Goal: Task Accomplishment & Management: Manage account settings

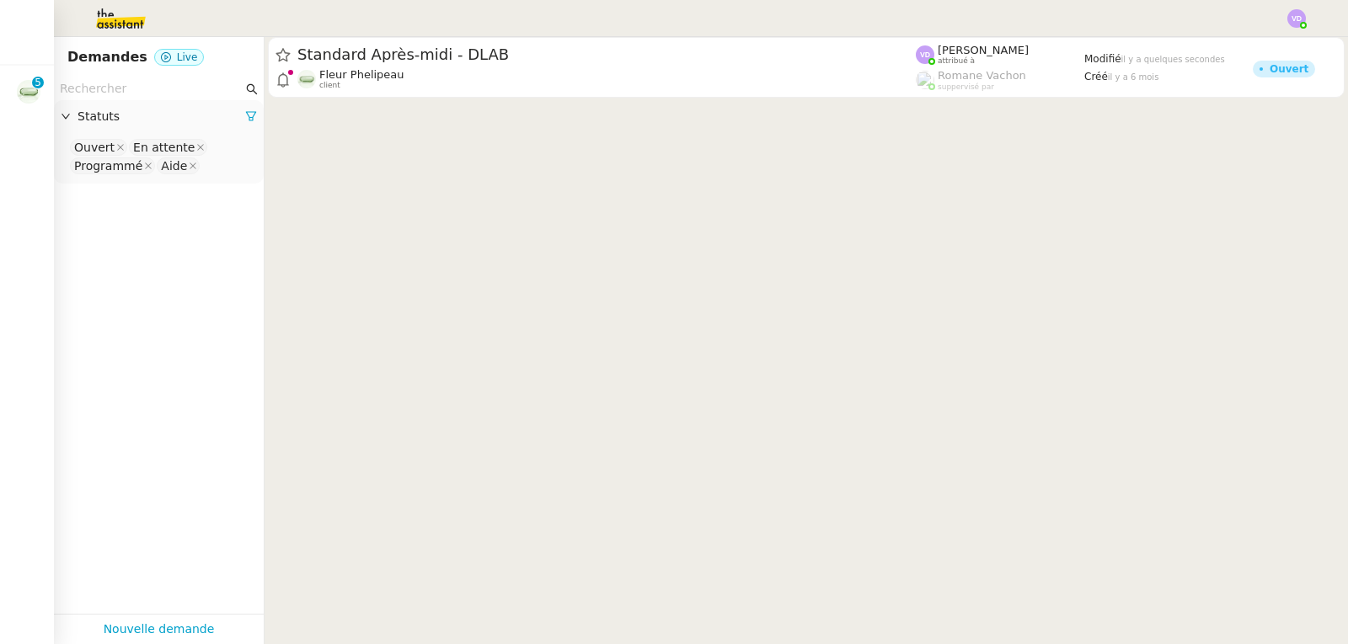
drag, startPoint x: 488, startPoint y: 56, endPoint x: 1082, endPoint y: 284, distance: 636.2
click at [487, 56] on span "Standard Après-midi - DLAB" at bounding box center [606, 54] width 618 height 15
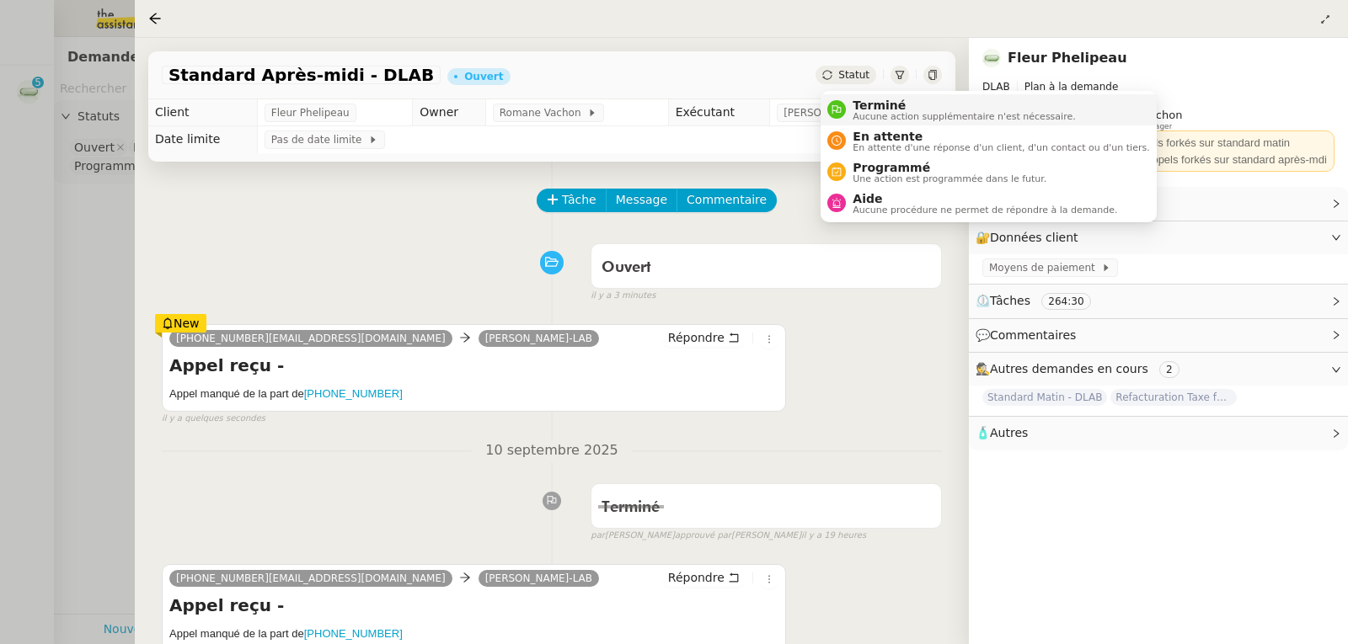
click at [863, 110] on span "Terminé" at bounding box center [963, 105] width 222 height 13
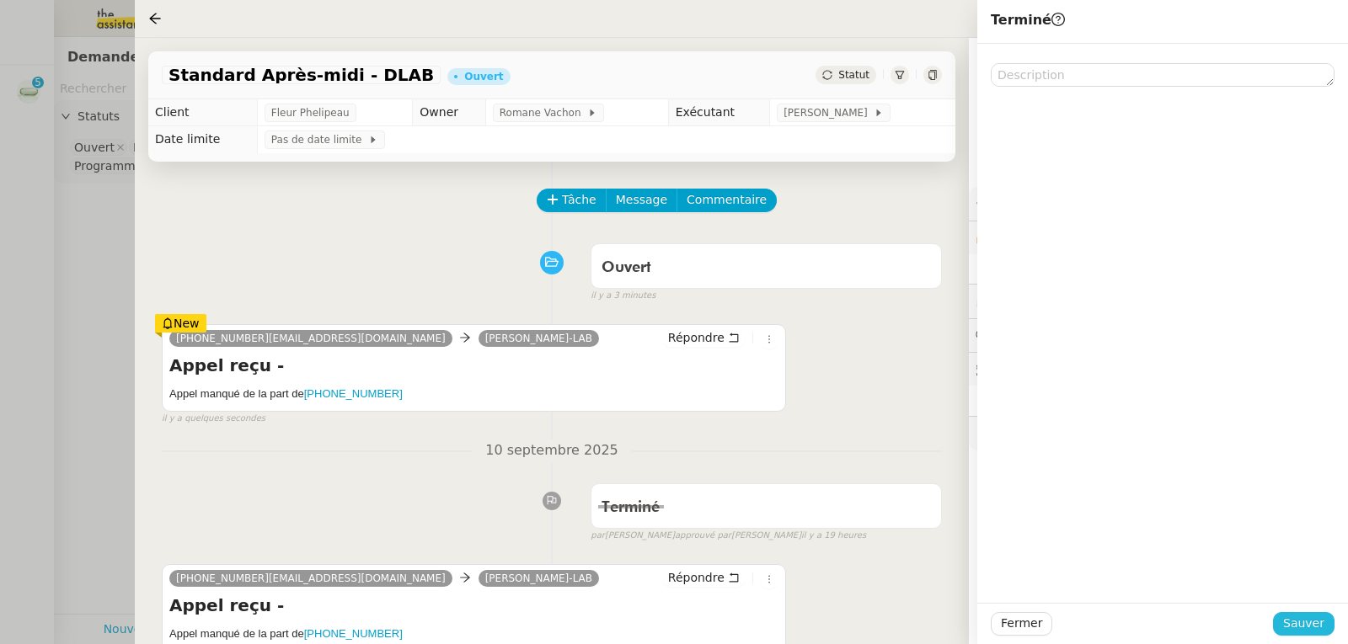
click at [1317, 624] on span "Sauver" at bounding box center [1303, 623] width 41 height 19
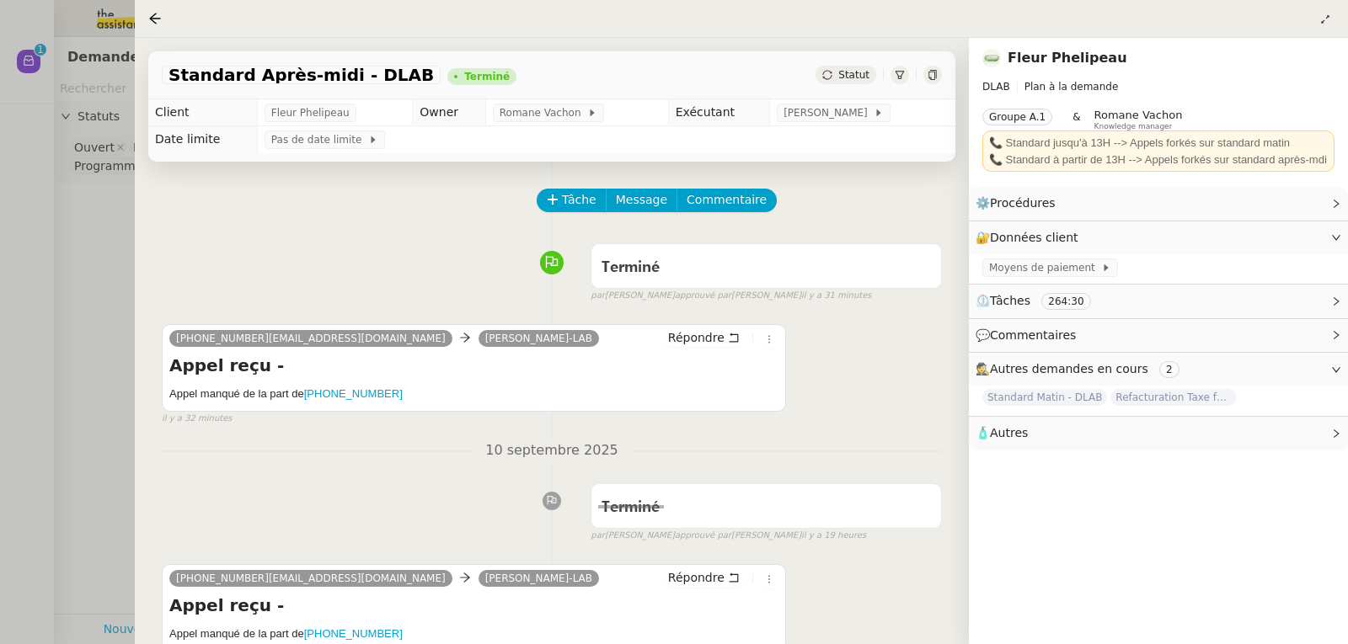
click at [61, 216] on div at bounding box center [674, 322] width 1348 height 644
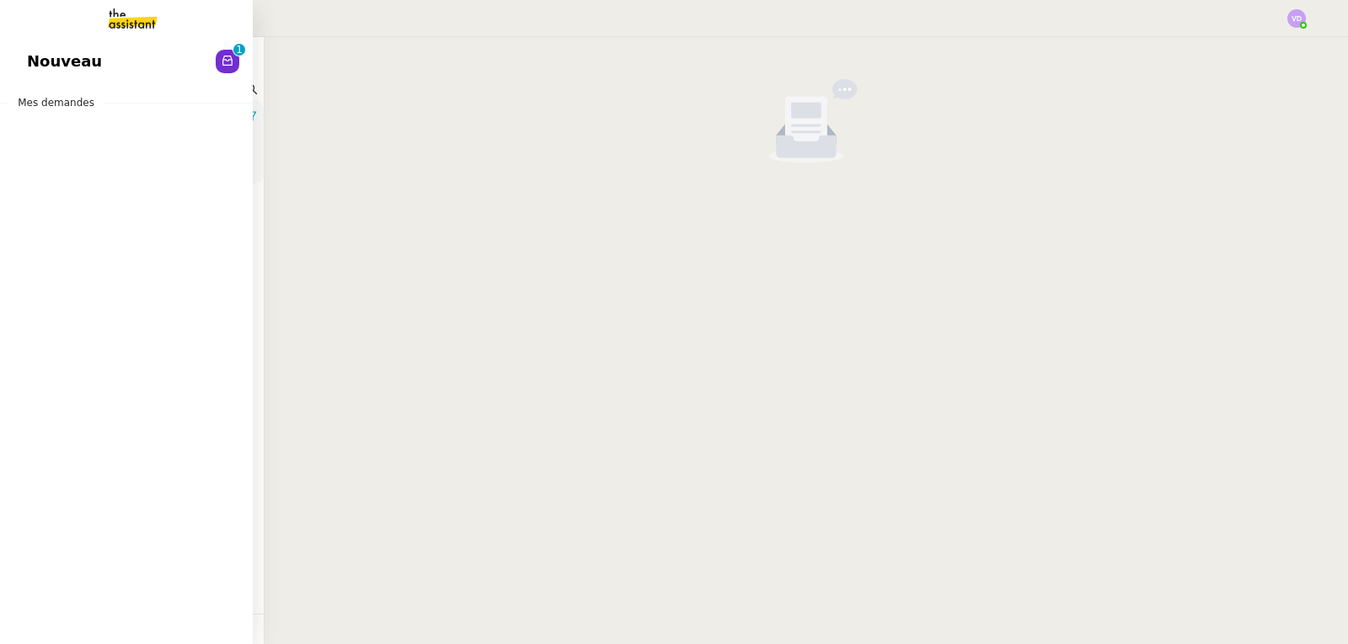
click at [67, 85] on div "Nouveau 0 1 2 3 4 5 6 7 8 9 Mes demandes" at bounding box center [126, 340] width 253 height 607
click at [87, 67] on span "Nouveau" at bounding box center [64, 61] width 75 height 25
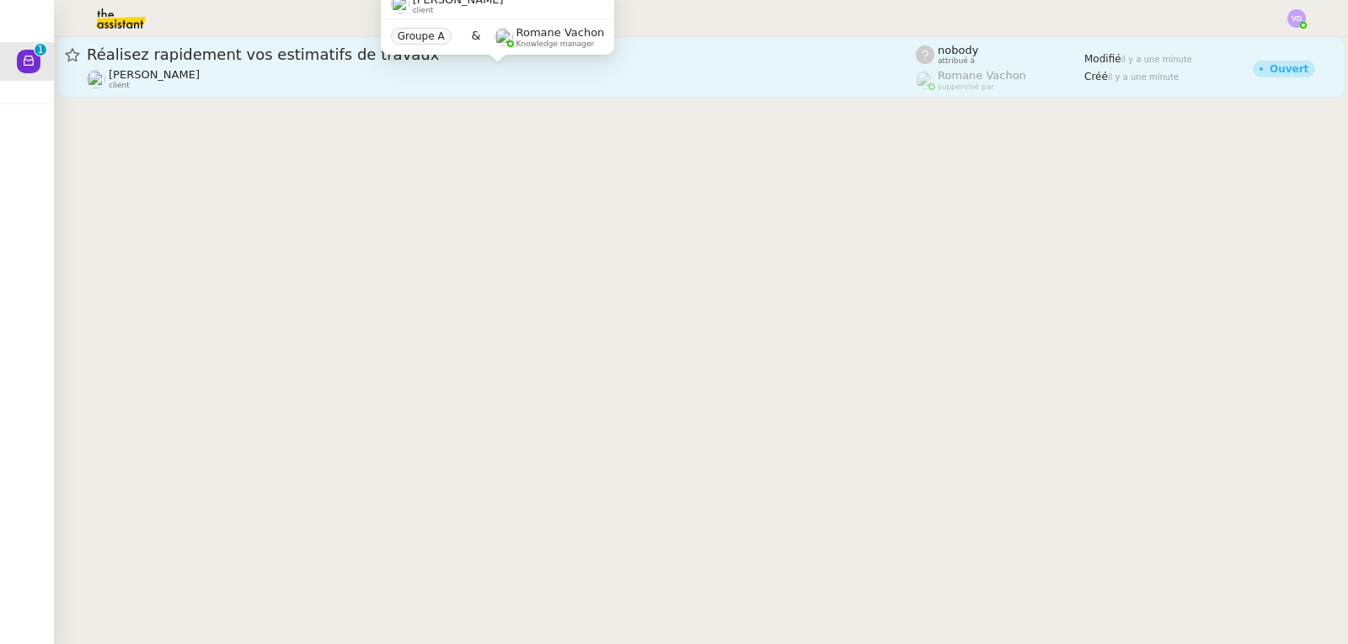
click at [282, 68] on div "Jeremy DUMONT-FILLON client" at bounding box center [501, 79] width 829 height 22
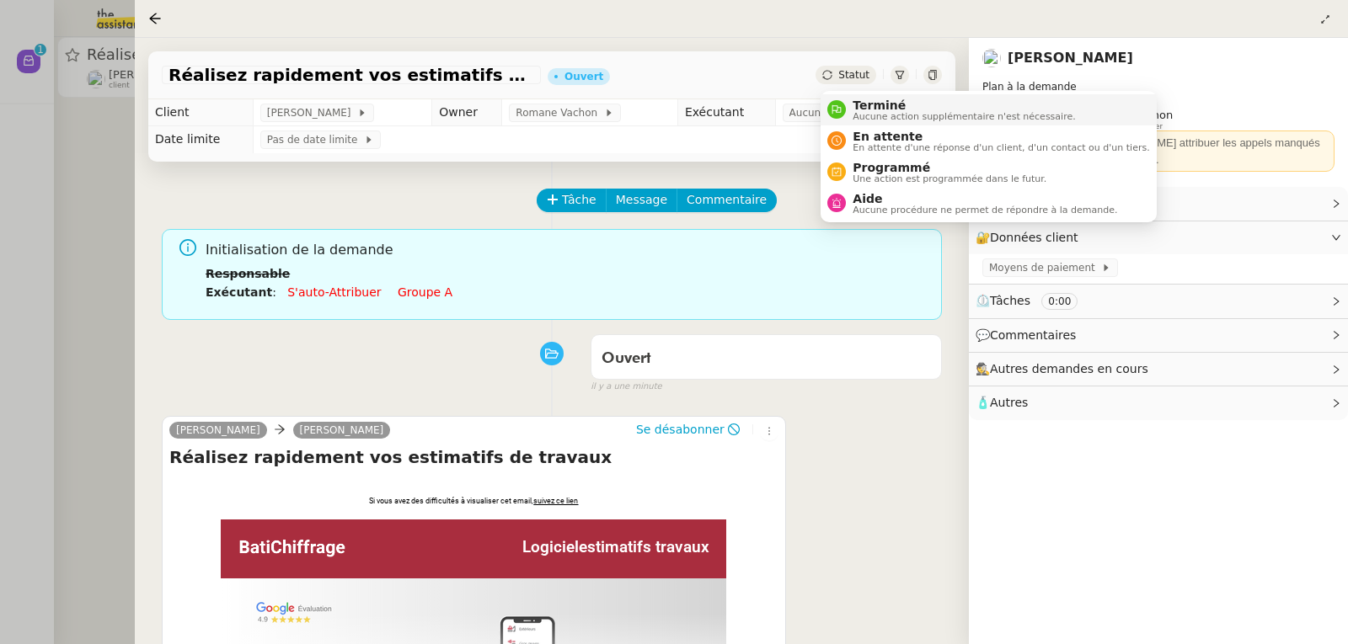
click at [863, 105] on span "Terminé" at bounding box center [963, 105] width 222 height 13
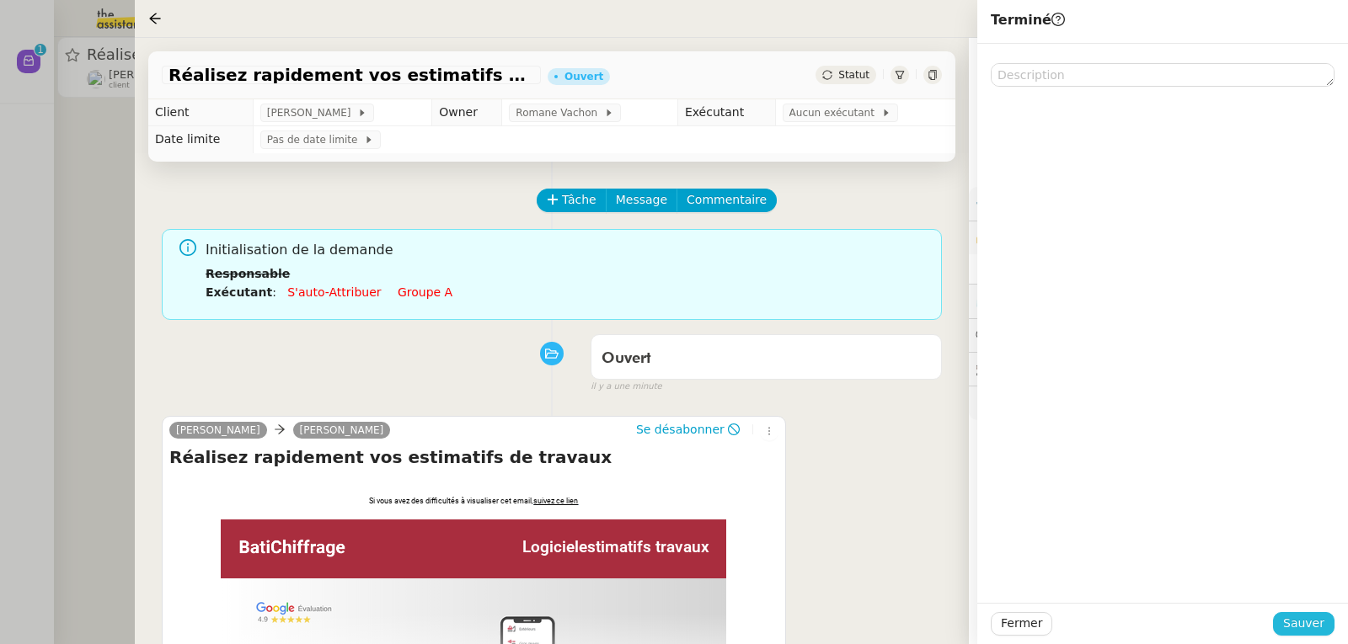
click at [1301, 624] on span "Sauver" at bounding box center [1303, 623] width 41 height 19
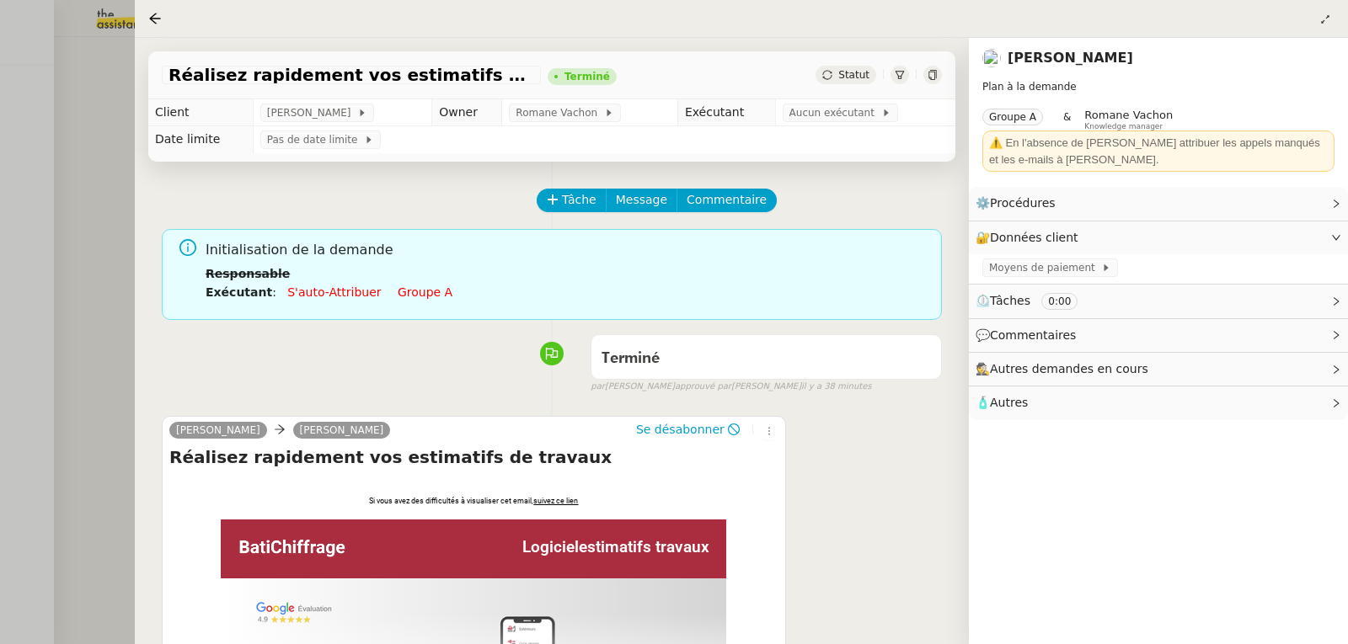
click at [3, 112] on div at bounding box center [674, 322] width 1348 height 644
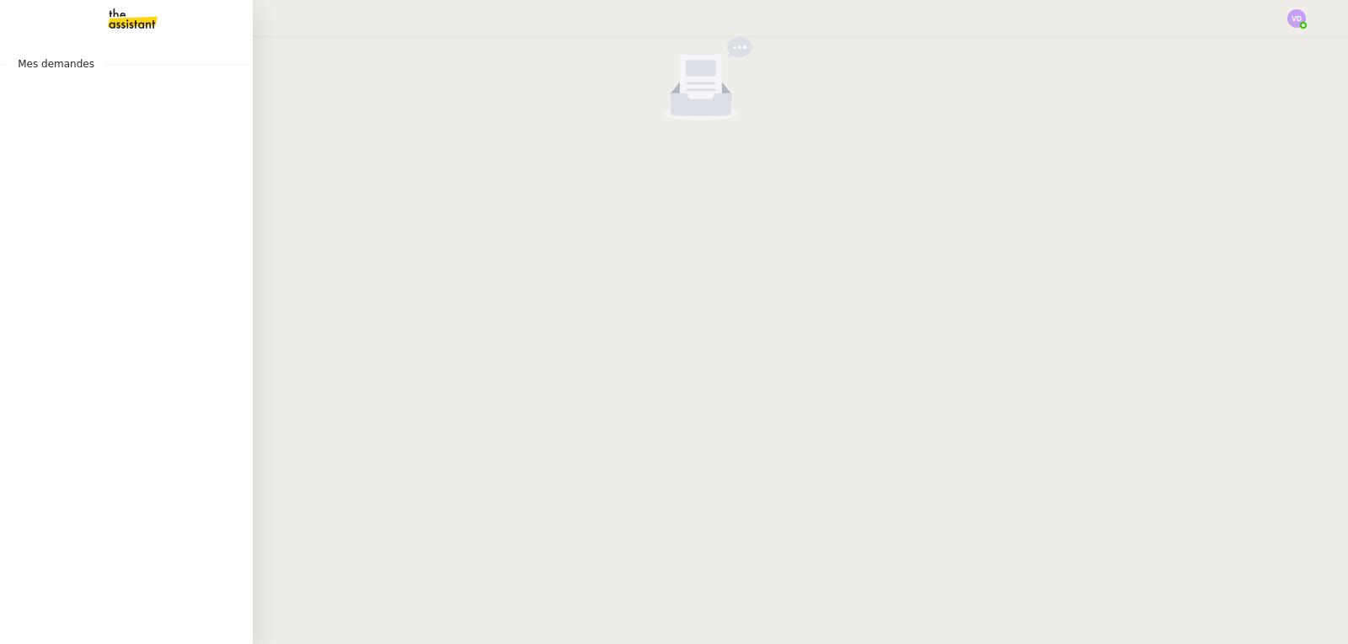
click at [56, 69] on span "Mes demandes" at bounding box center [56, 64] width 97 height 17
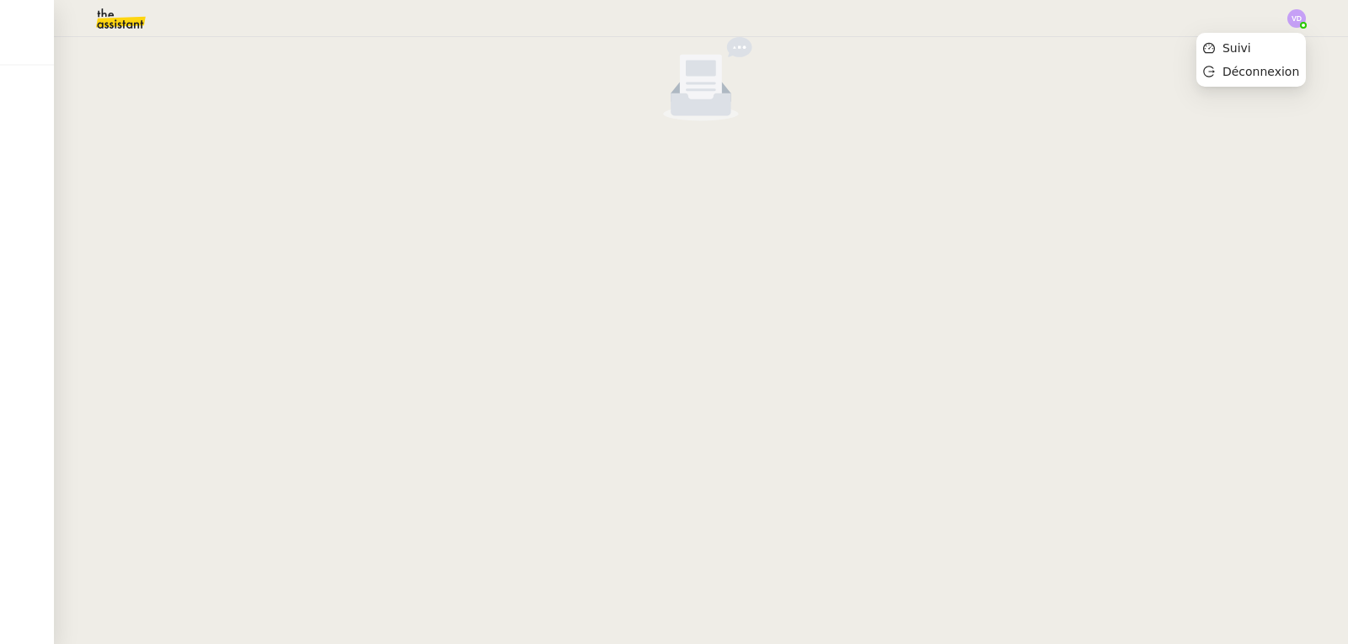
click at [1303, 22] on div at bounding box center [1296, 18] width 19 height 19
click at [1271, 49] on li "Suivi" at bounding box center [1251, 48] width 110 height 24
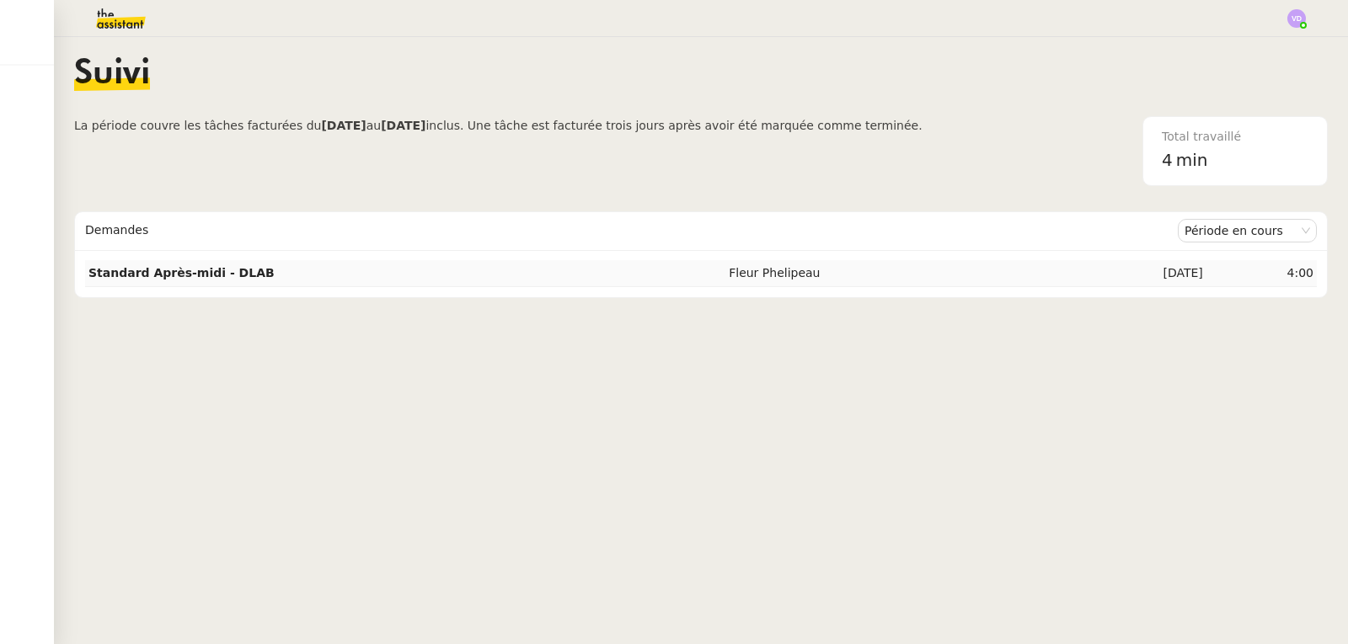
click at [184, 278] on strong "Standard Après-midi - DLAB" at bounding box center [181, 272] width 186 height 13
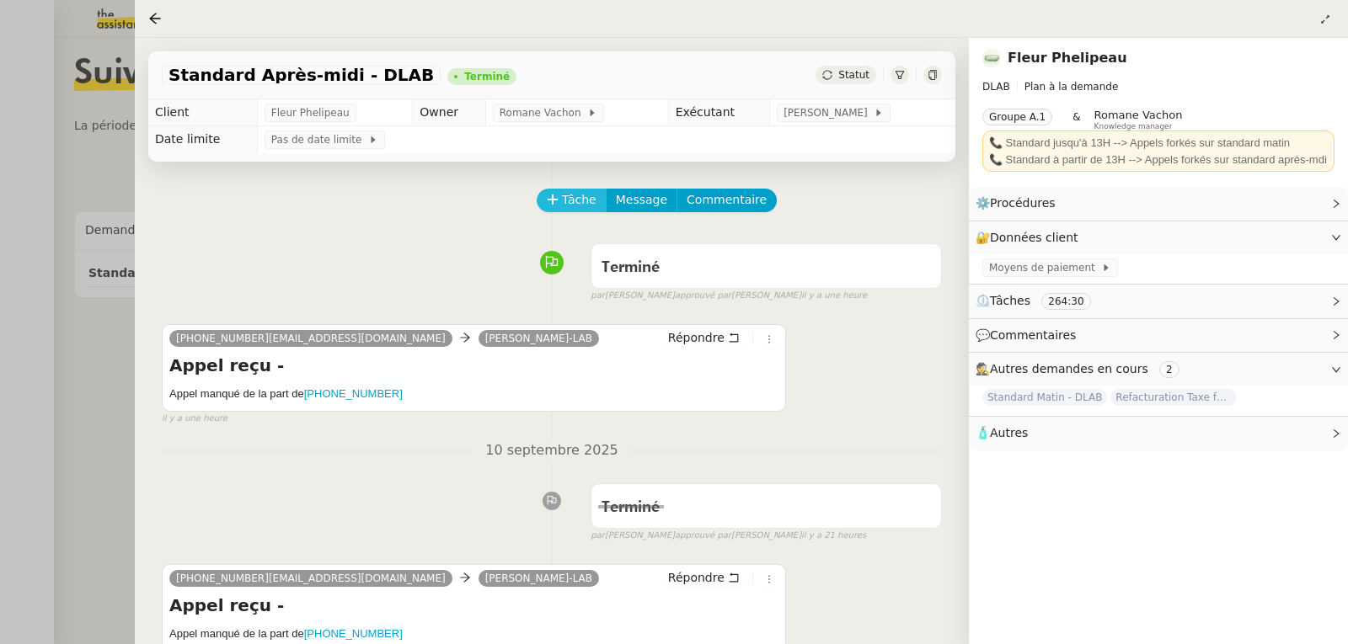
click at [559, 202] on button "Tâche" at bounding box center [572, 201] width 70 height 24
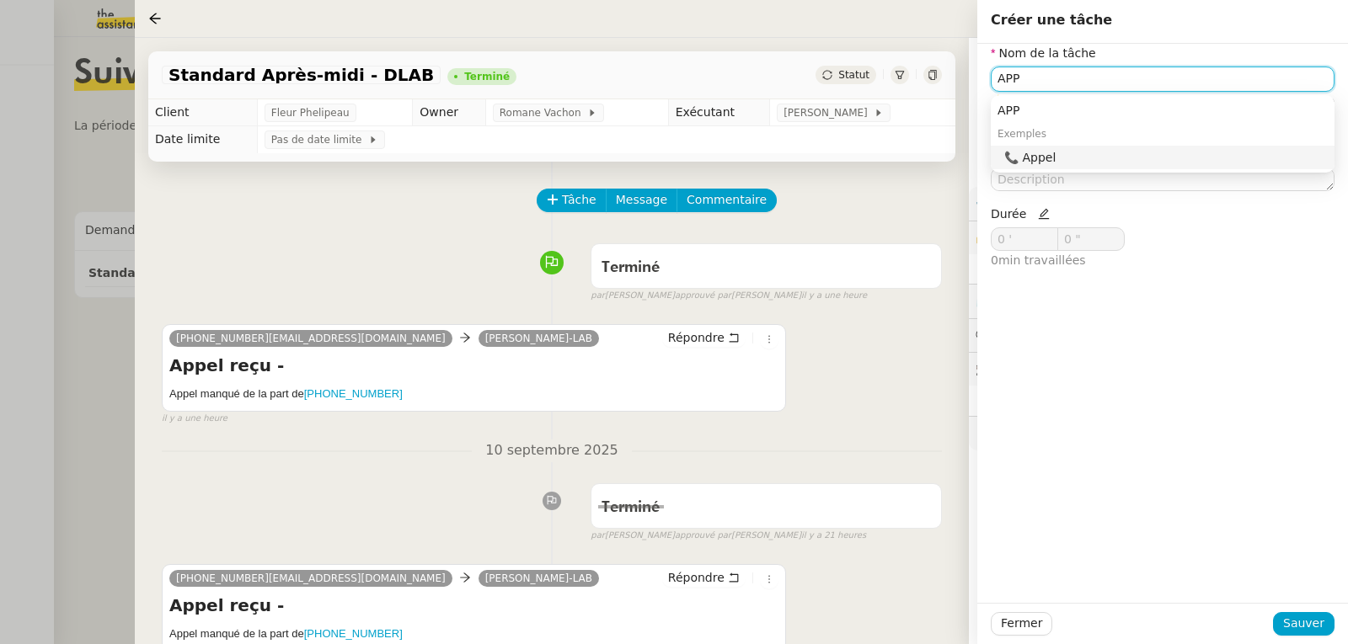
click at [1034, 154] on div "📞 Appel" at bounding box center [1165, 157] width 323 height 15
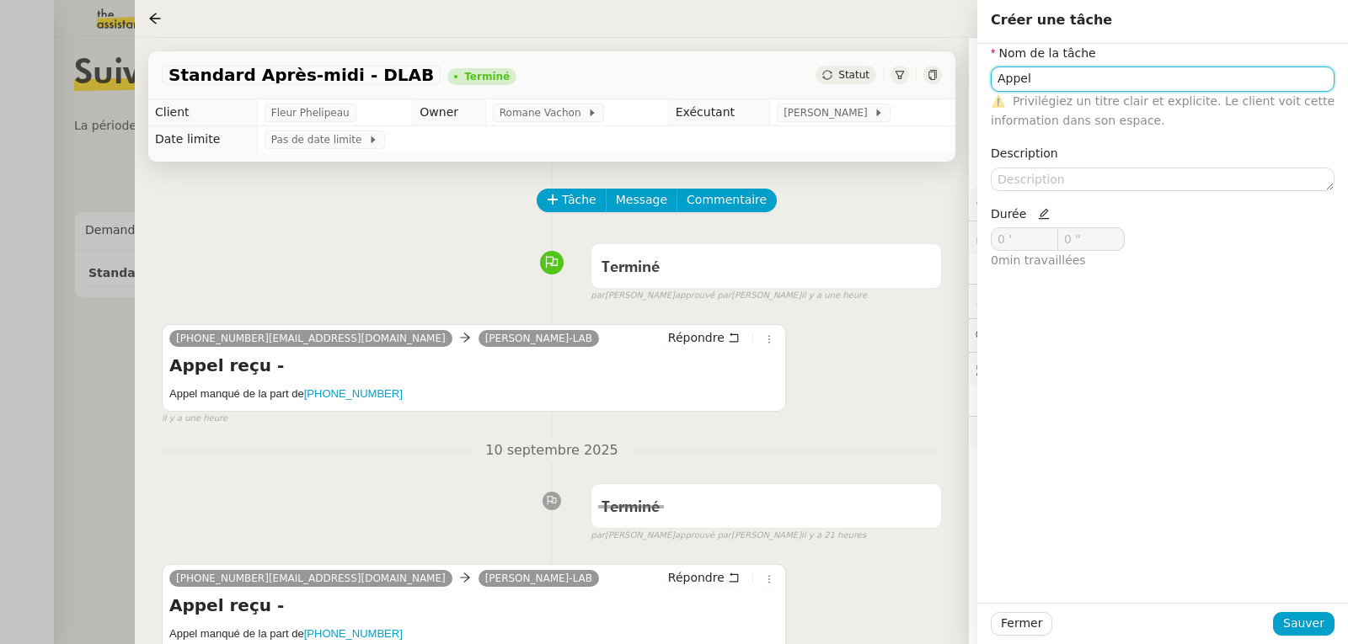
type input "Appel"
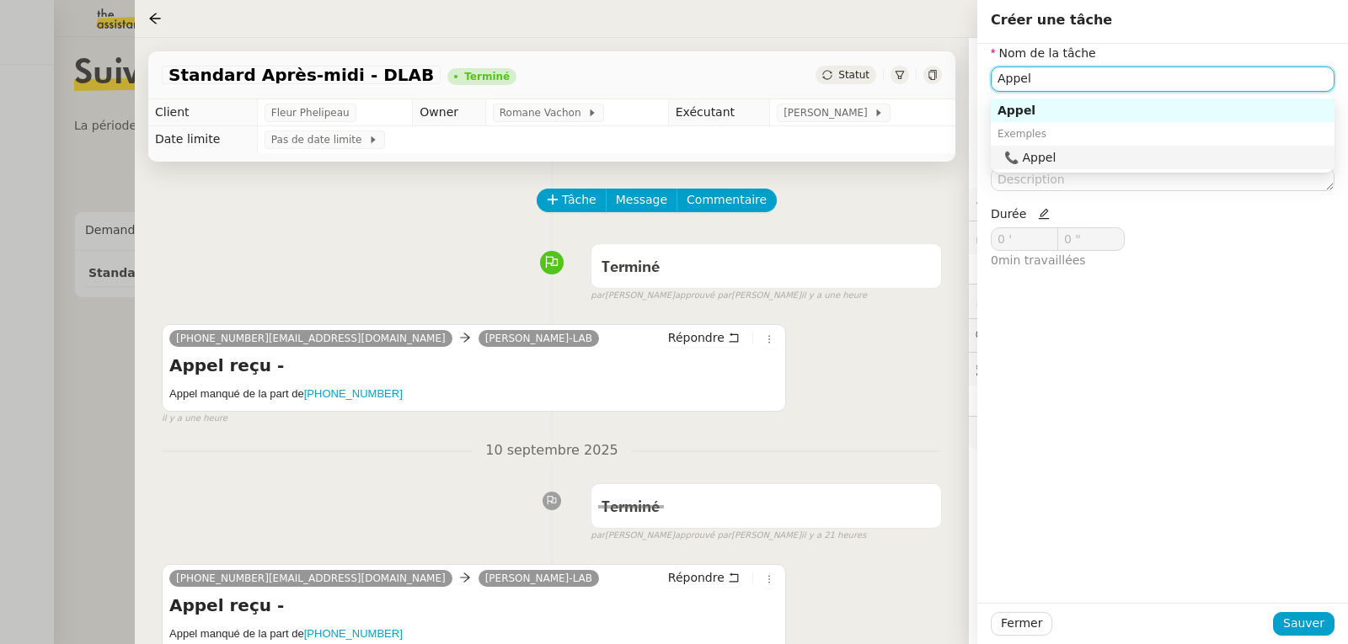
click at [1044, 166] on nz-auto-option "📞 Appel" at bounding box center [1163, 158] width 344 height 24
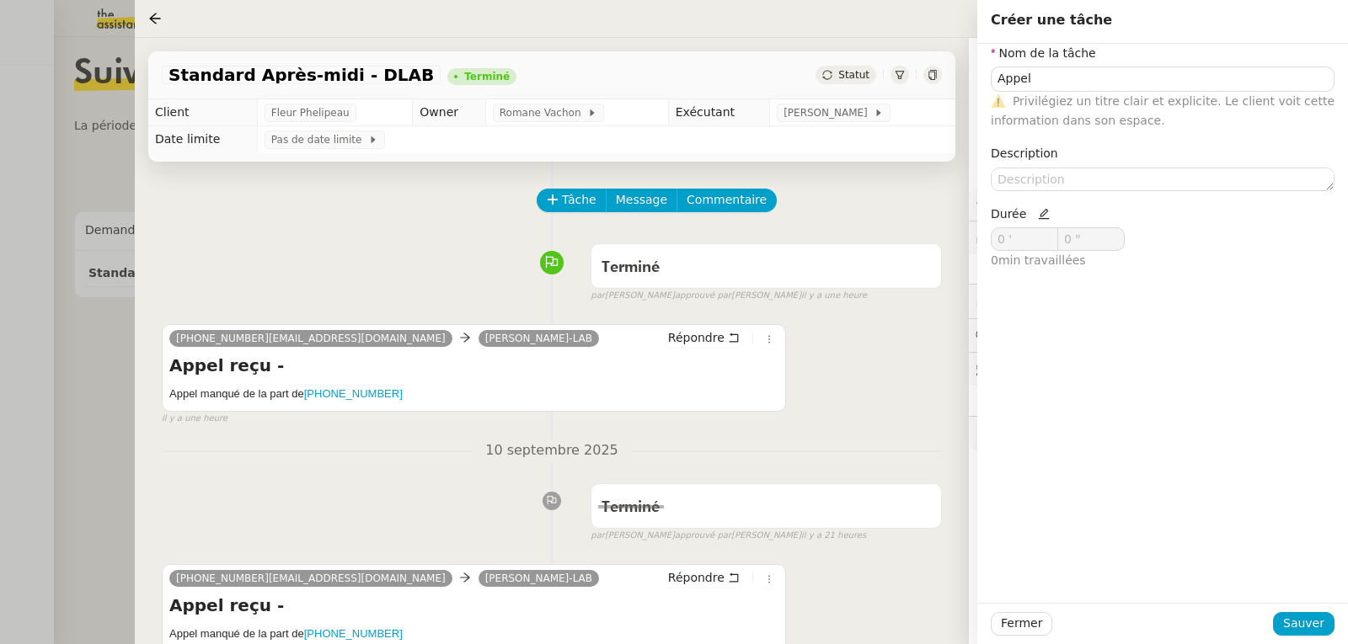
click at [1044, 166] on nz-form-label "Description" at bounding box center [1024, 155] width 67 height 23
click at [1044, 195] on div "Nom de la tâche Appel ⚠️ Privilégiez un titre clair et explicite. Le client voi…" at bounding box center [1163, 164] width 344 height 240
click at [1039, 184] on textarea at bounding box center [1163, 180] width 344 height 24
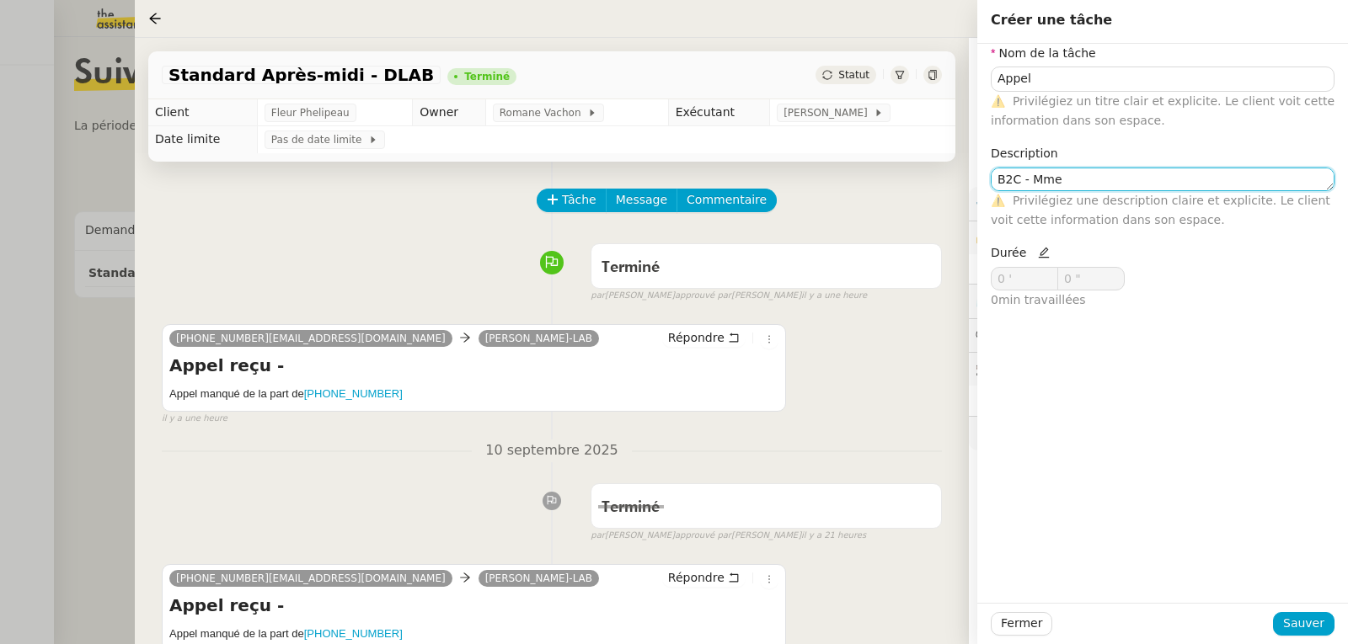
paste textarea "[PERSON_NAME]"
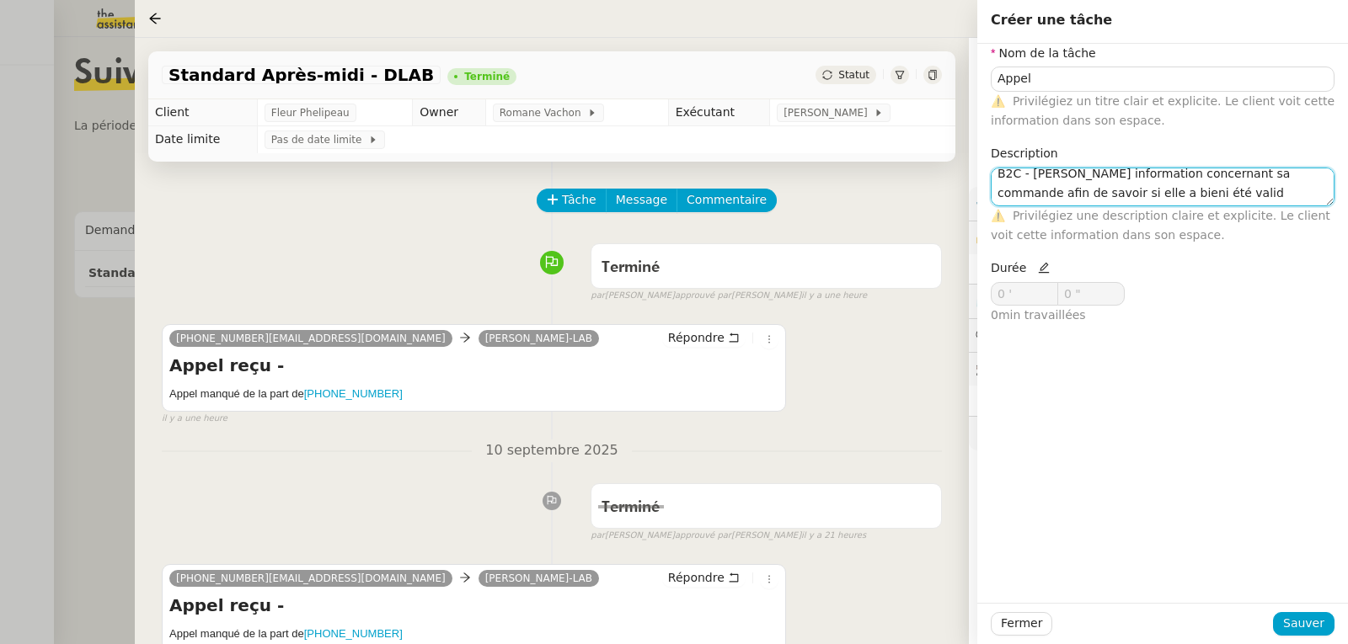
scroll to position [22, 0]
drag, startPoint x: 1250, startPoint y: 176, endPoint x: 1113, endPoint y: 184, distance: 137.6
click at [1114, 184] on textarea "B2C - [PERSON_NAME] information concernant sa commande afin de savoir si elle a…" at bounding box center [1163, 187] width 344 height 39
click at [1112, 195] on textarea "B2C - [PERSON_NAME] information concernant sa commande afin de savoir si elle a…" at bounding box center [1163, 187] width 344 height 39
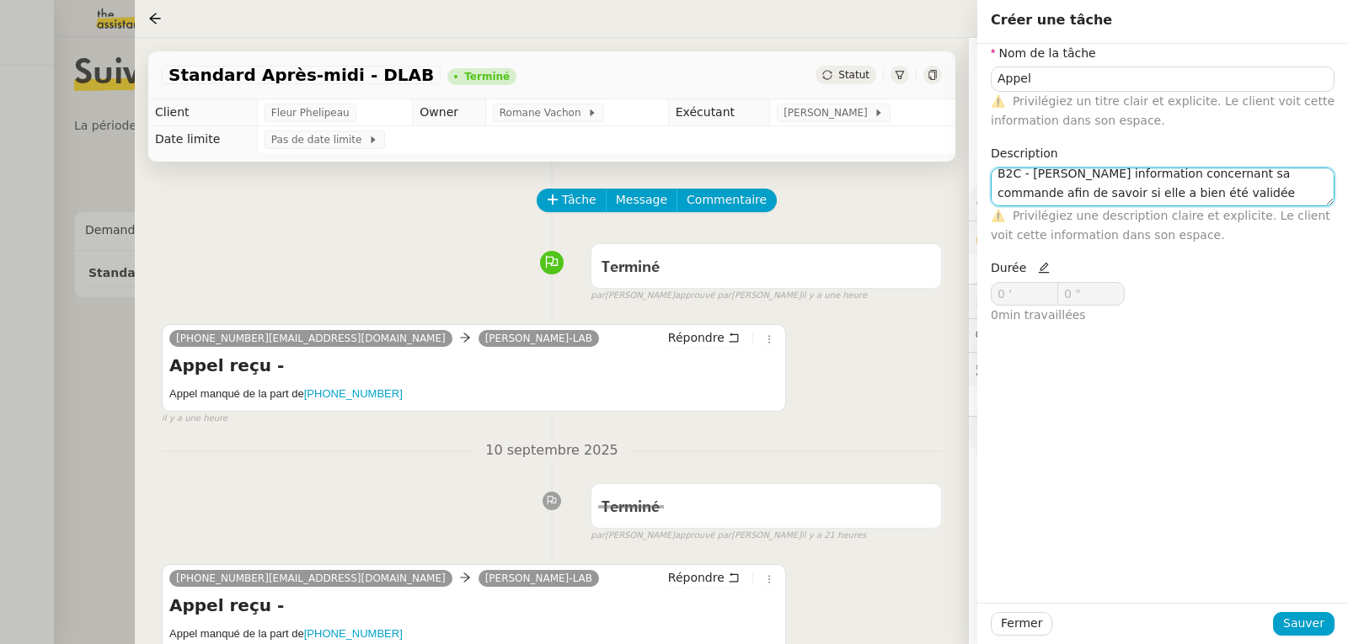
type textarea "B2C - [PERSON_NAME] information concernant sa commande afin de savoir si elle a…"
click at [1038, 268] on icon at bounding box center [1044, 268] width 12 height 12
drag, startPoint x: 1038, startPoint y: 287, endPoint x: 978, endPoint y: 289, distance: 59.8
click at [978, 289] on div "Nom de la tâche Appel ⚠️ Privilégiez un titre clair et explicite. Le client voi…" at bounding box center [1162, 191] width 371 height 295
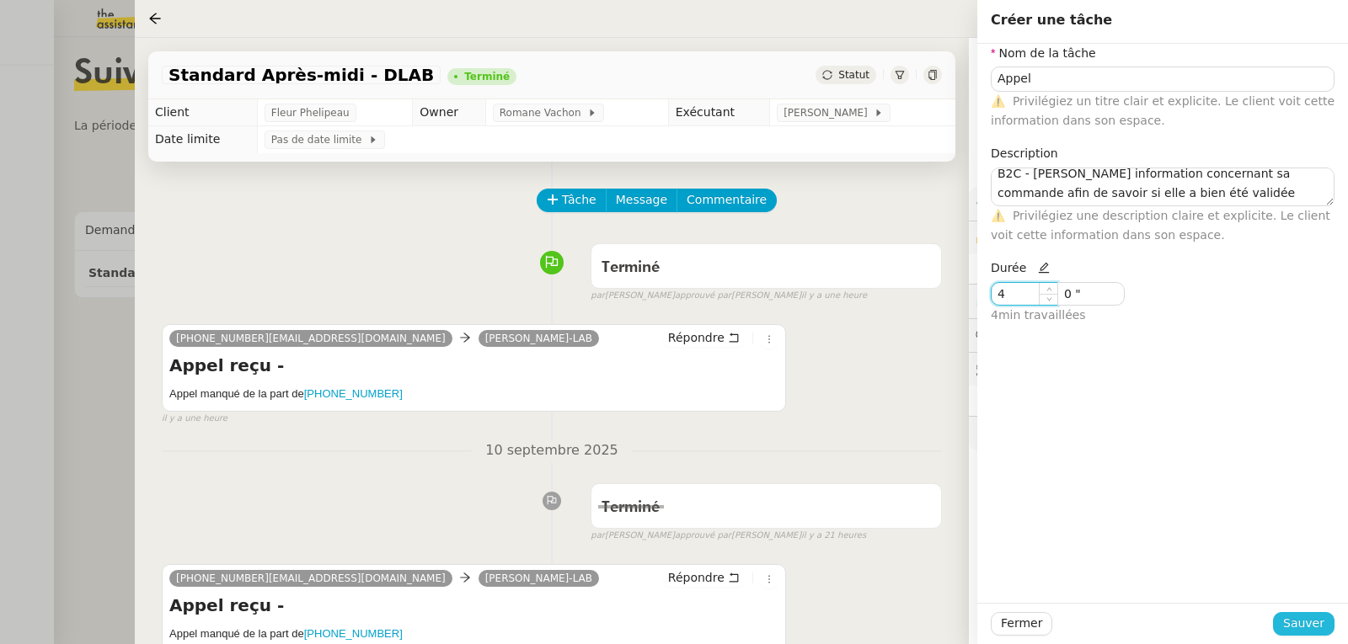
type input "4 '"
click at [1333, 631] on button "Sauver" at bounding box center [1303, 624] width 61 height 24
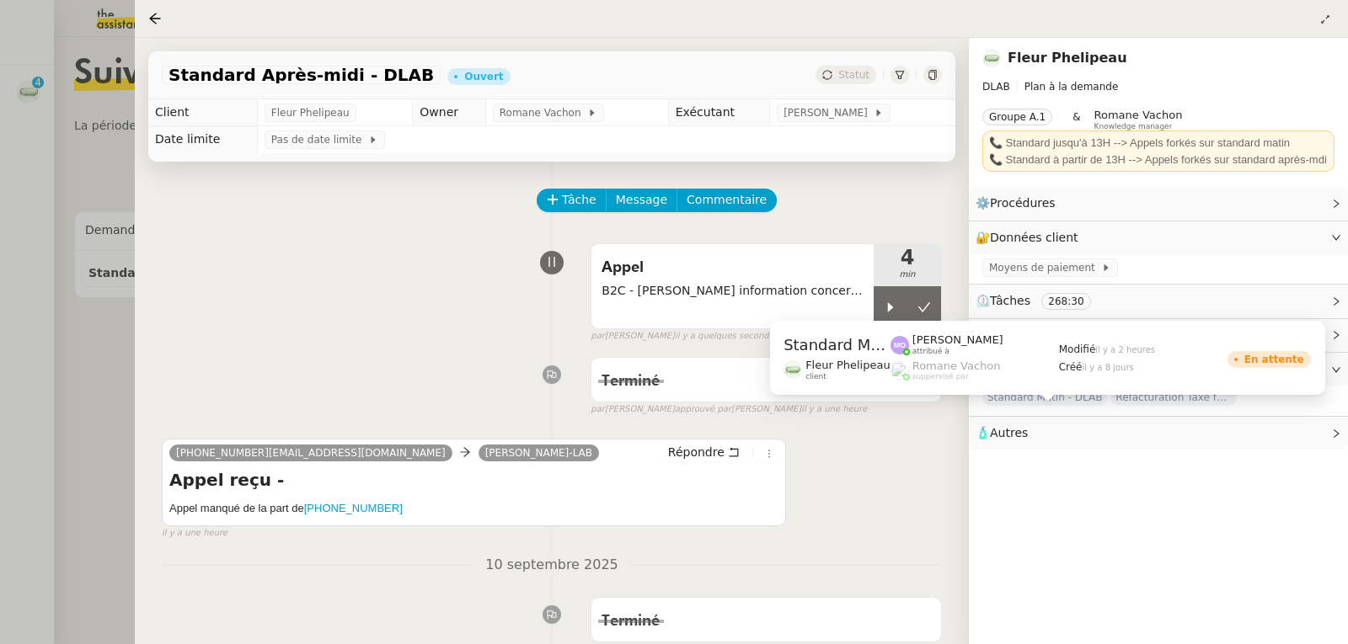
click at [875, 488] on div "[PHONE_NUMBER][EMAIL_ADDRESS][DOMAIN_NAME] [PERSON_NAME] Répondre Appel reçu - …" at bounding box center [552, 482] width 780 height 117
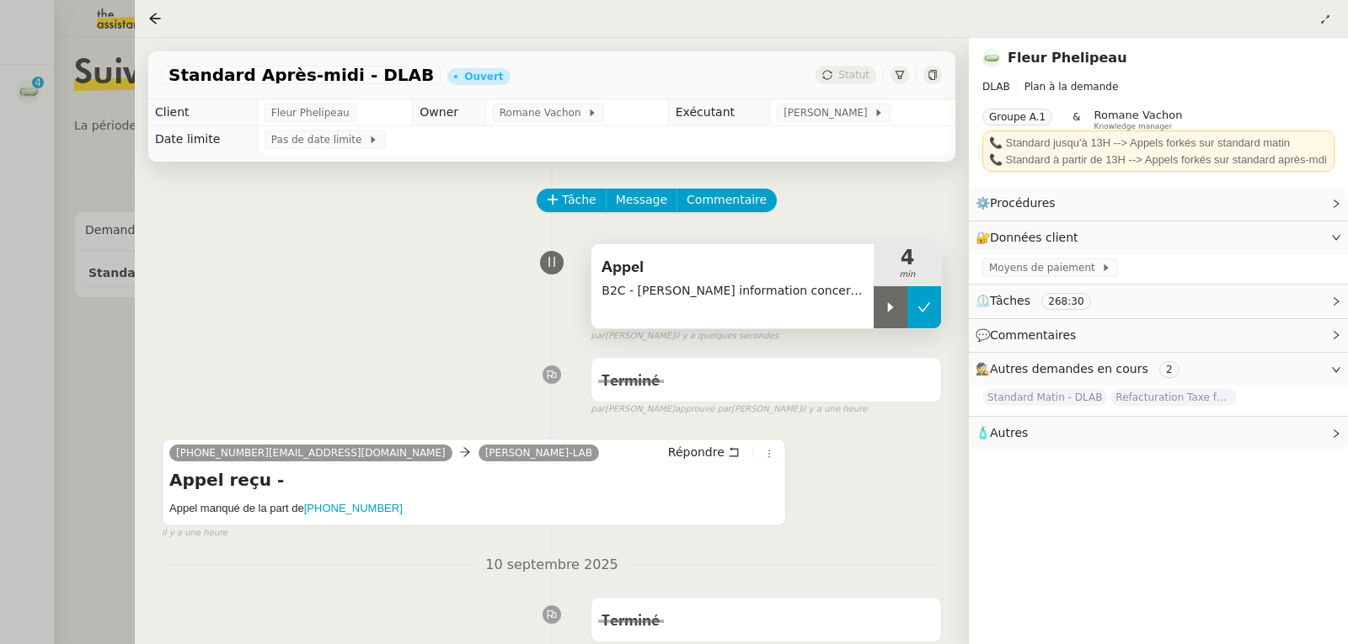
click at [927, 313] on icon at bounding box center [923, 307] width 13 height 13
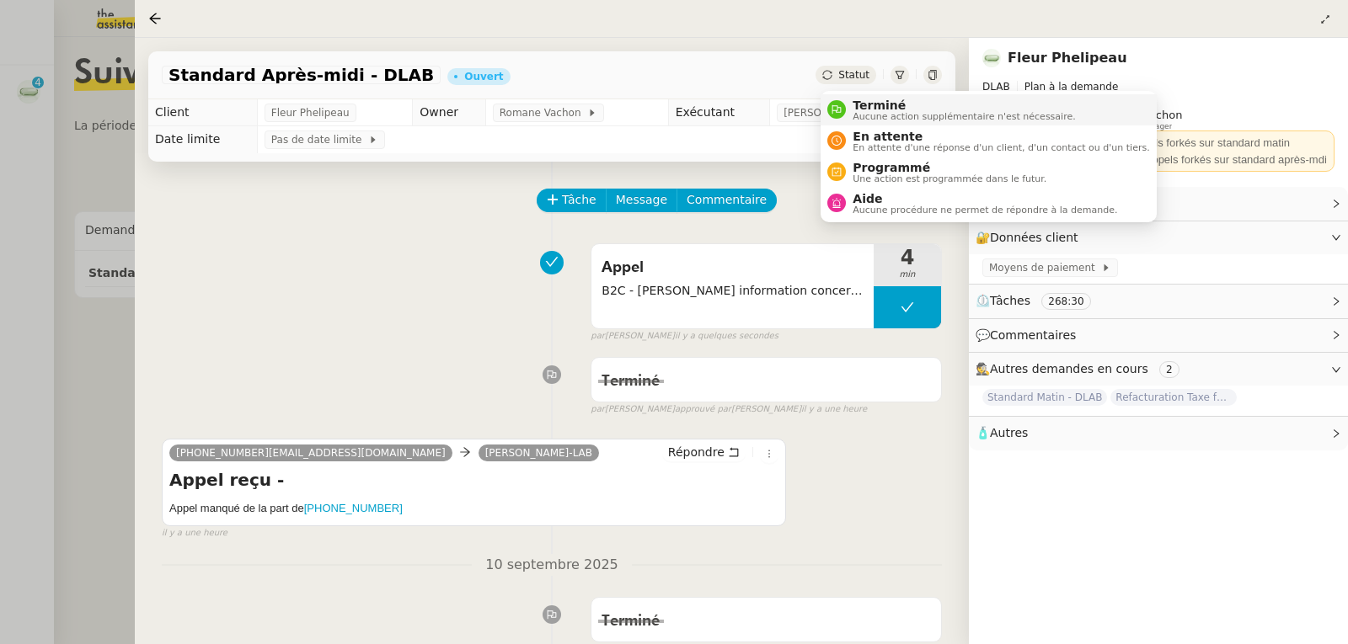
click at [866, 99] on span "Terminé" at bounding box center [963, 105] width 222 height 13
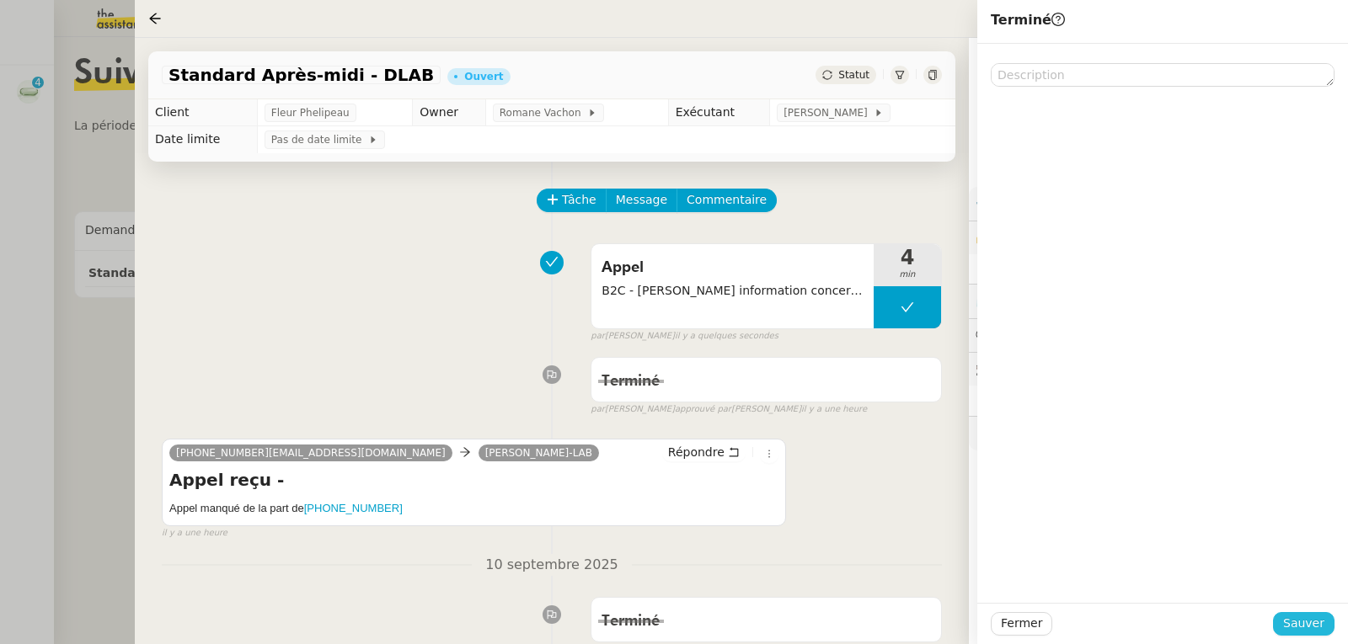
click at [1286, 628] on button "Sauver" at bounding box center [1303, 624] width 61 height 24
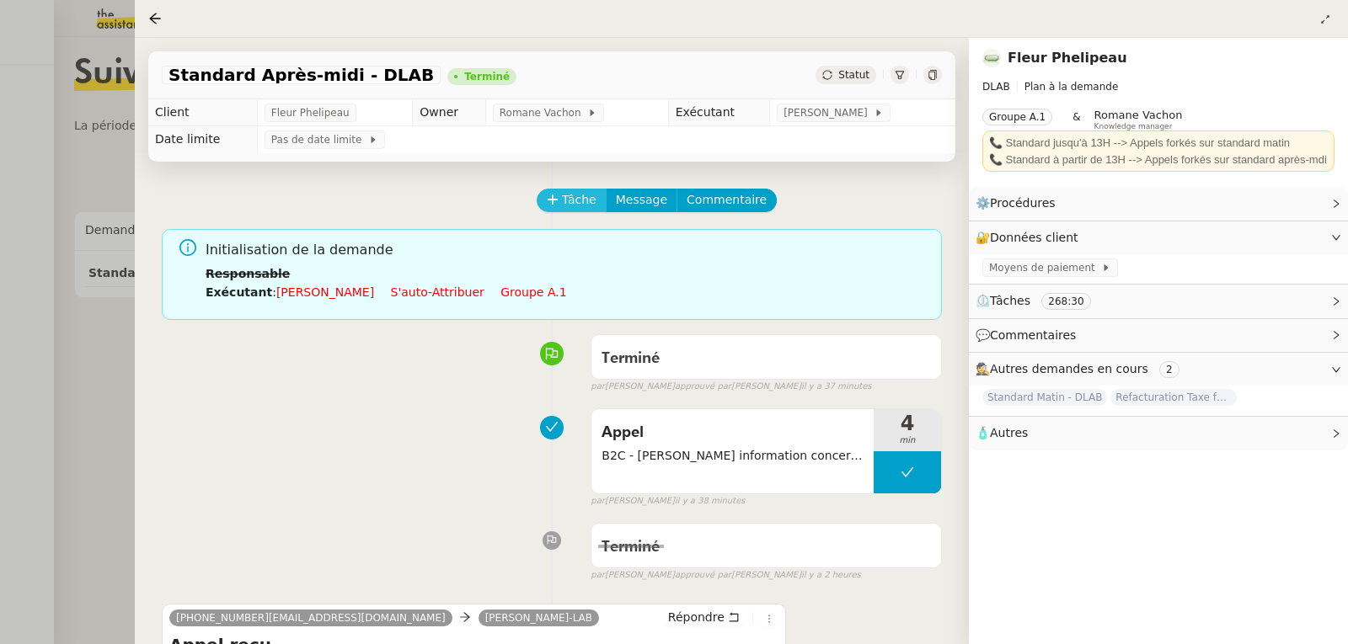
click at [582, 209] on span "Tâche" at bounding box center [579, 199] width 35 height 19
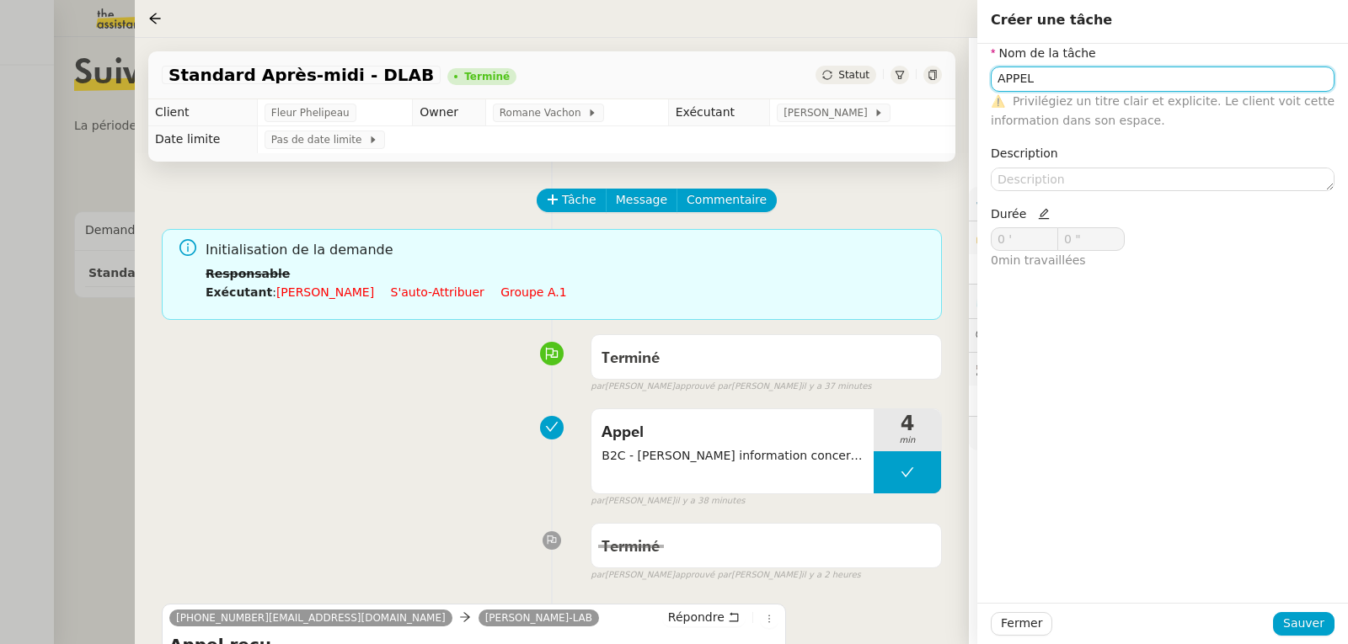
type input "APPEL"
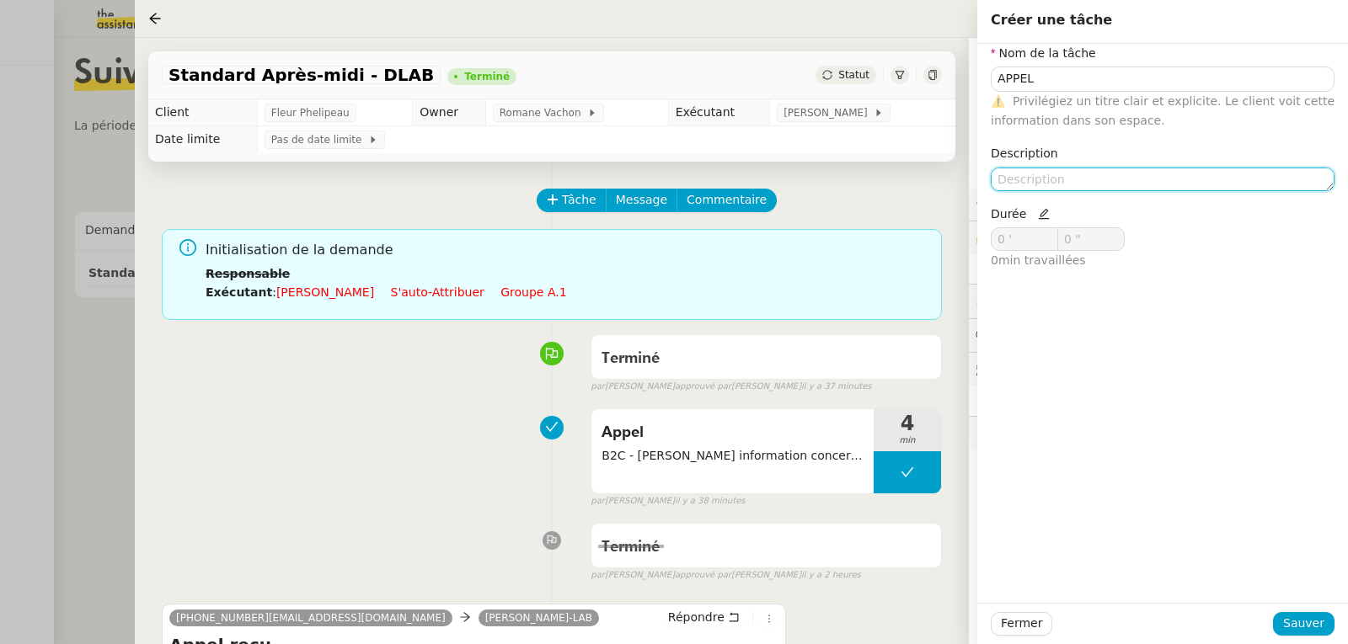
click at [1100, 174] on textarea at bounding box center [1163, 180] width 344 height 24
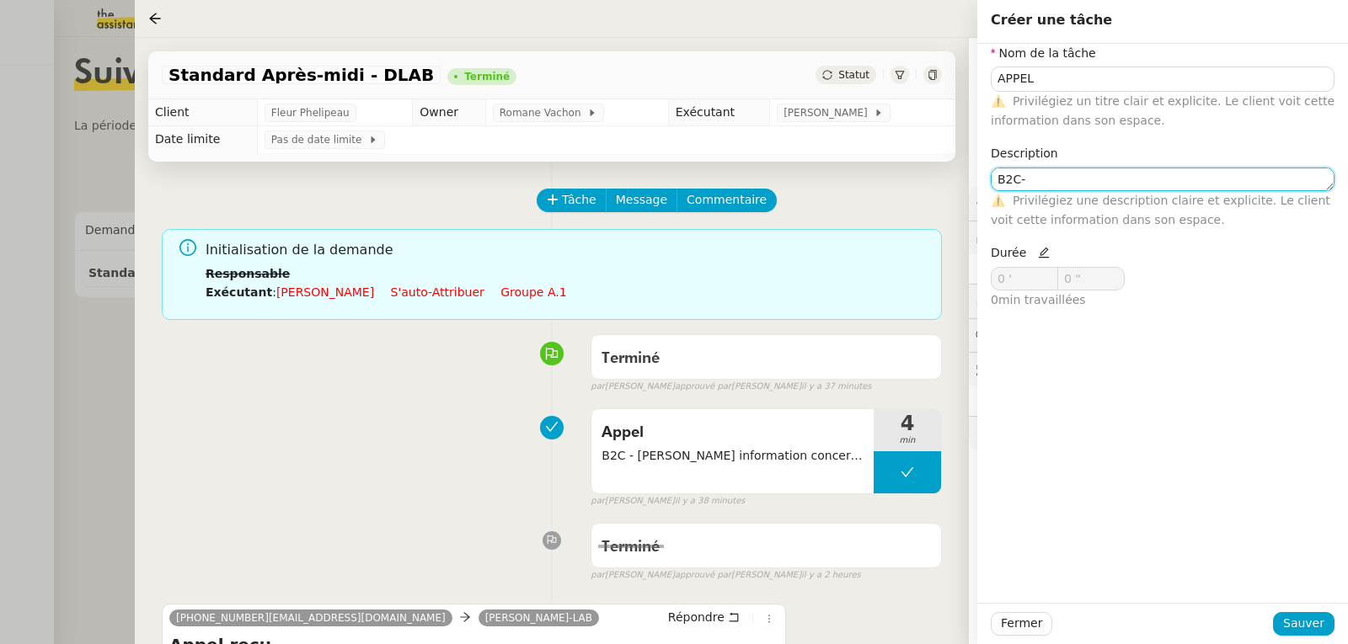
paste textarea "[PERSON_NAME]"
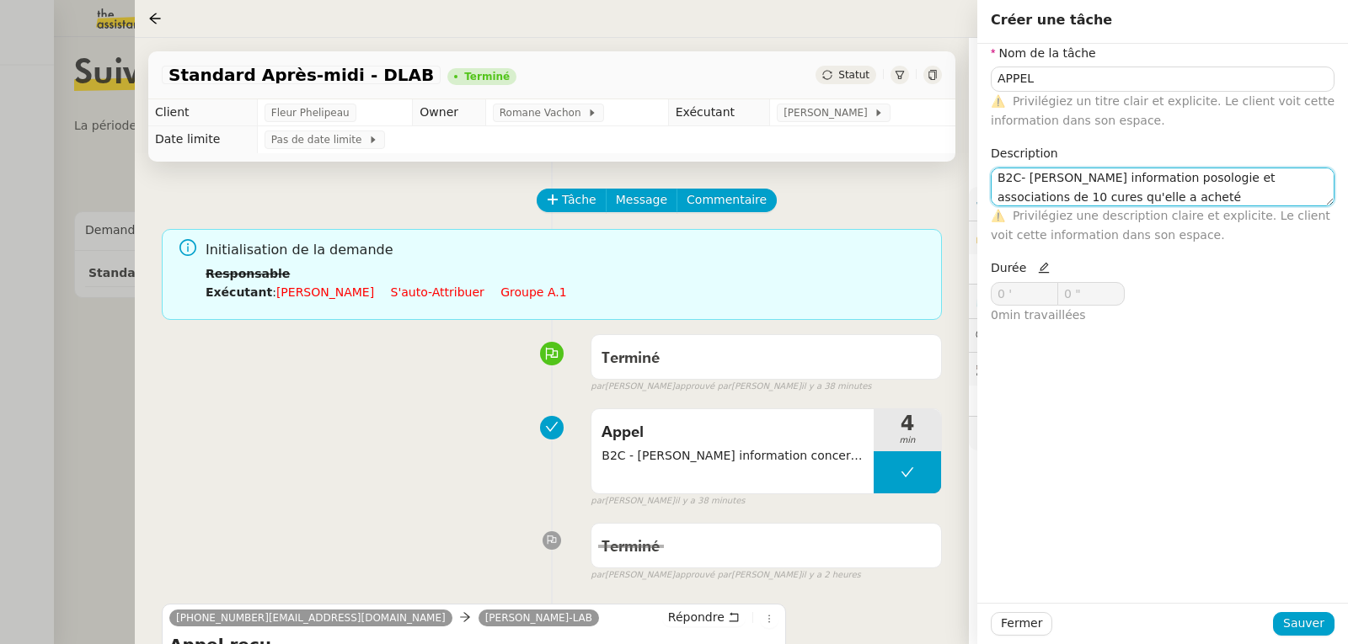
type textarea "B2C- [PERSON_NAME] information posologie et associations de 10 cures qu'elle a …"
click at [1041, 266] on icon at bounding box center [1044, 268] width 12 height 12
drag, startPoint x: 1032, startPoint y: 293, endPoint x: 986, endPoint y: 295, distance: 45.5
click at [986, 295] on div "Durée 0 ' 0 " 0 min travaillées" at bounding box center [1073, 299] width 179 height 80
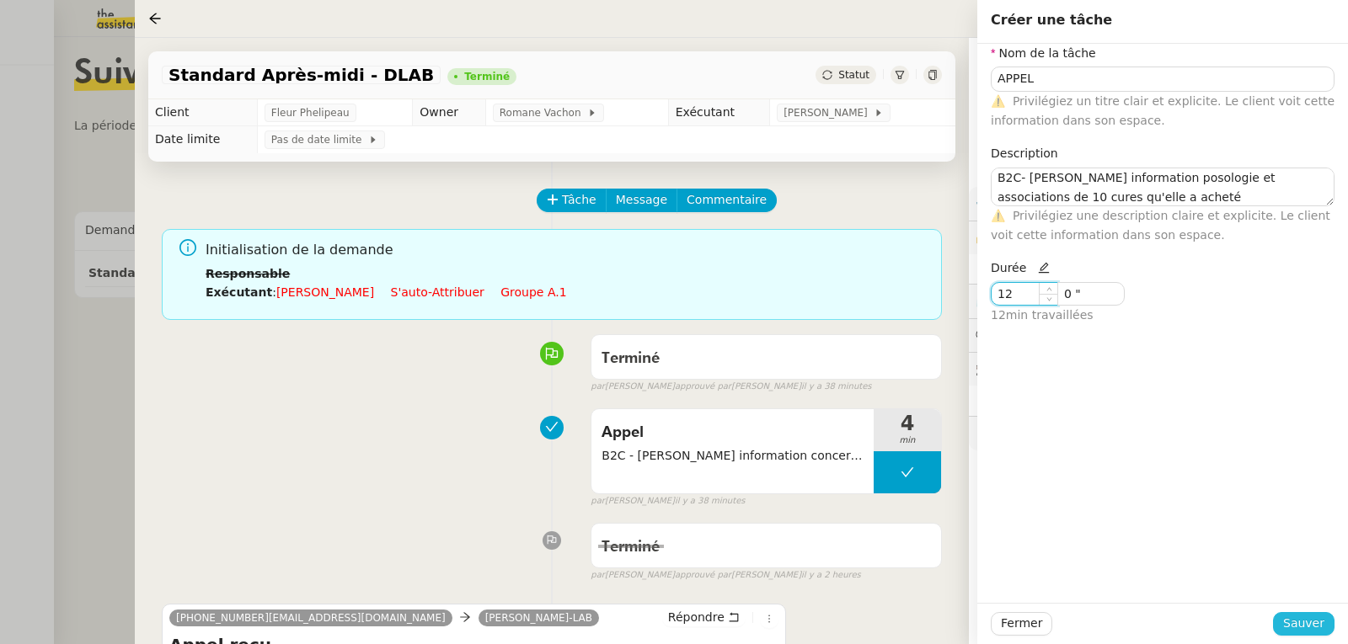
type input "12 '"
click at [1290, 624] on span "Sauver" at bounding box center [1303, 623] width 41 height 19
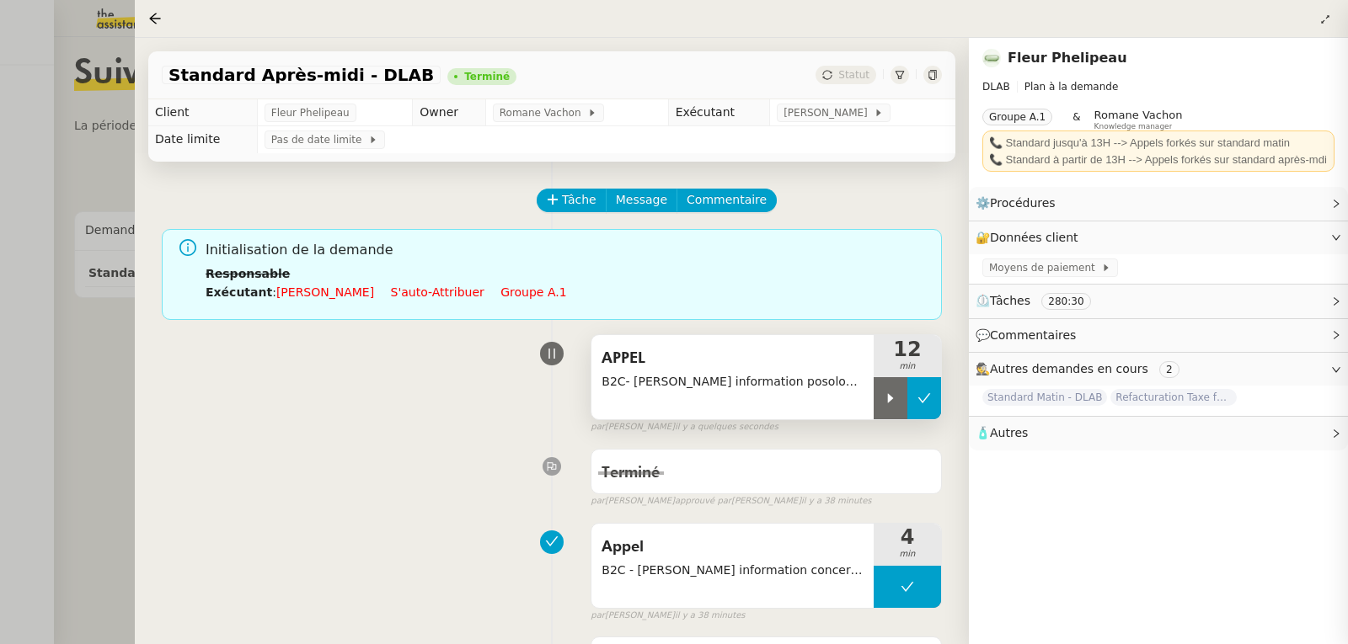
click at [922, 402] on icon at bounding box center [923, 398] width 13 height 13
click at [17, 157] on div at bounding box center [674, 322] width 1348 height 644
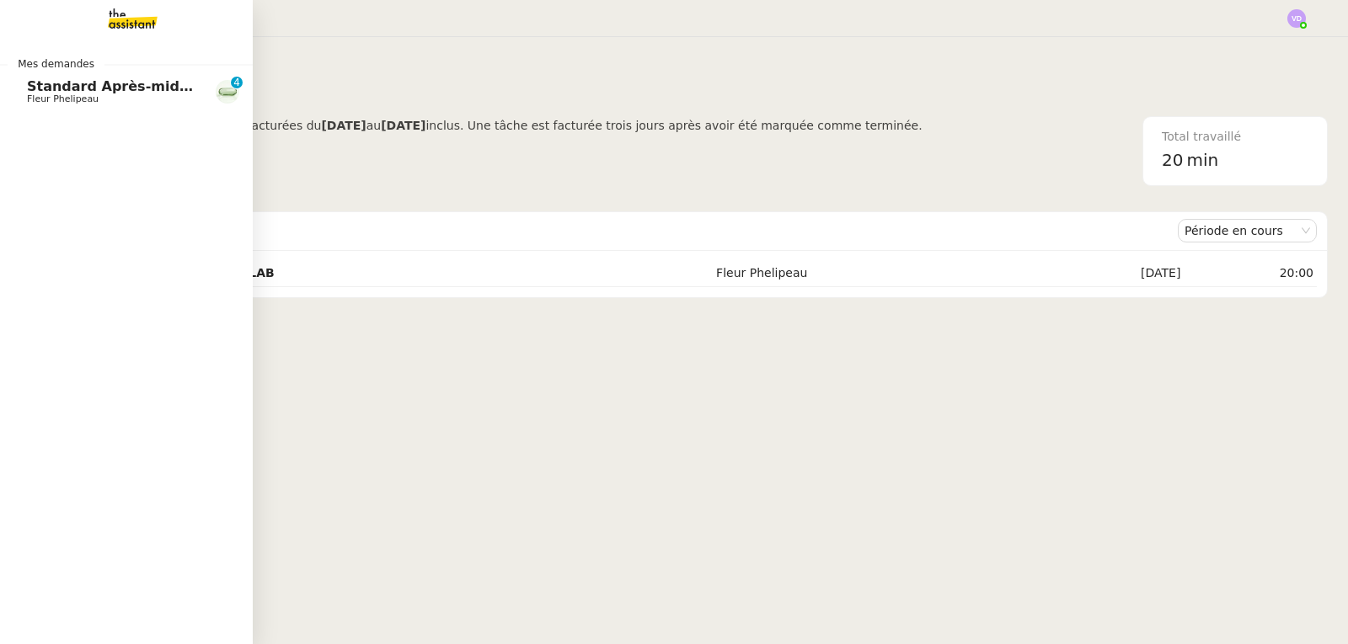
click at [92, 90] on span "Standard Après-midi - DLAB" at bounding box center [133, 86] width 212 height 16
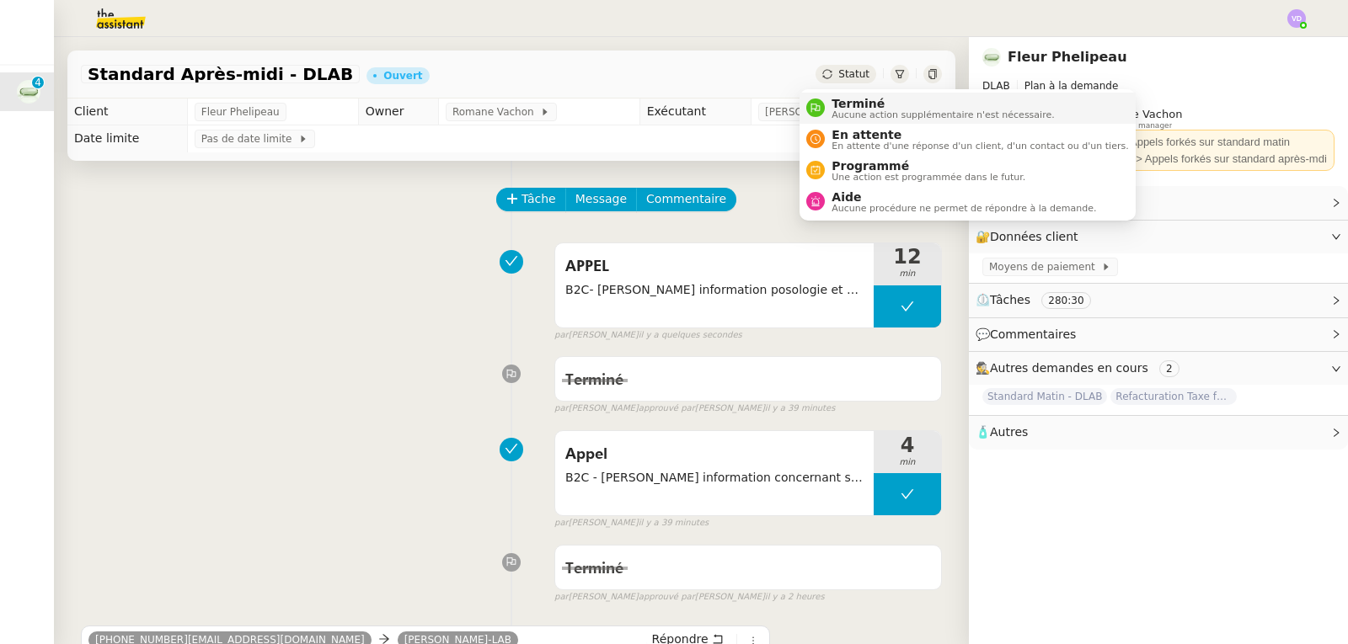
click at [846, 106] on span "Terminé" at bounding box center [942, 103] width 222 height 13
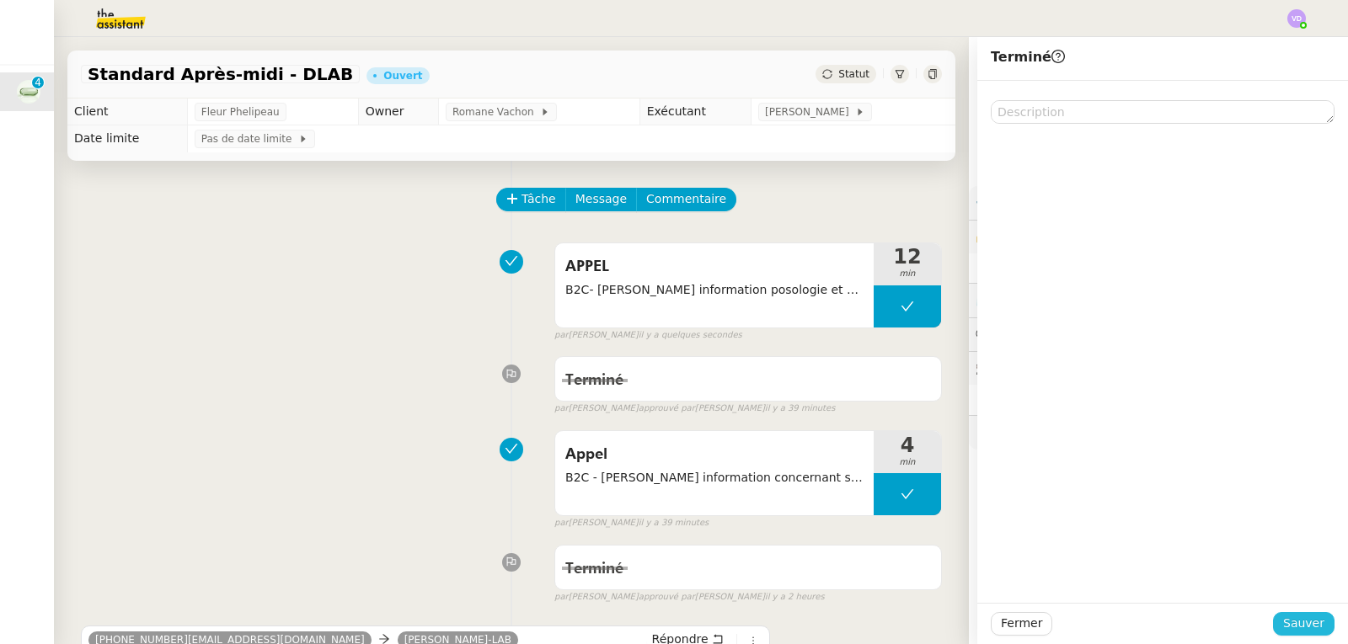
click at [1294, 622] on span "Sauver" at bounding box center [1303, 623] width 41 height 19
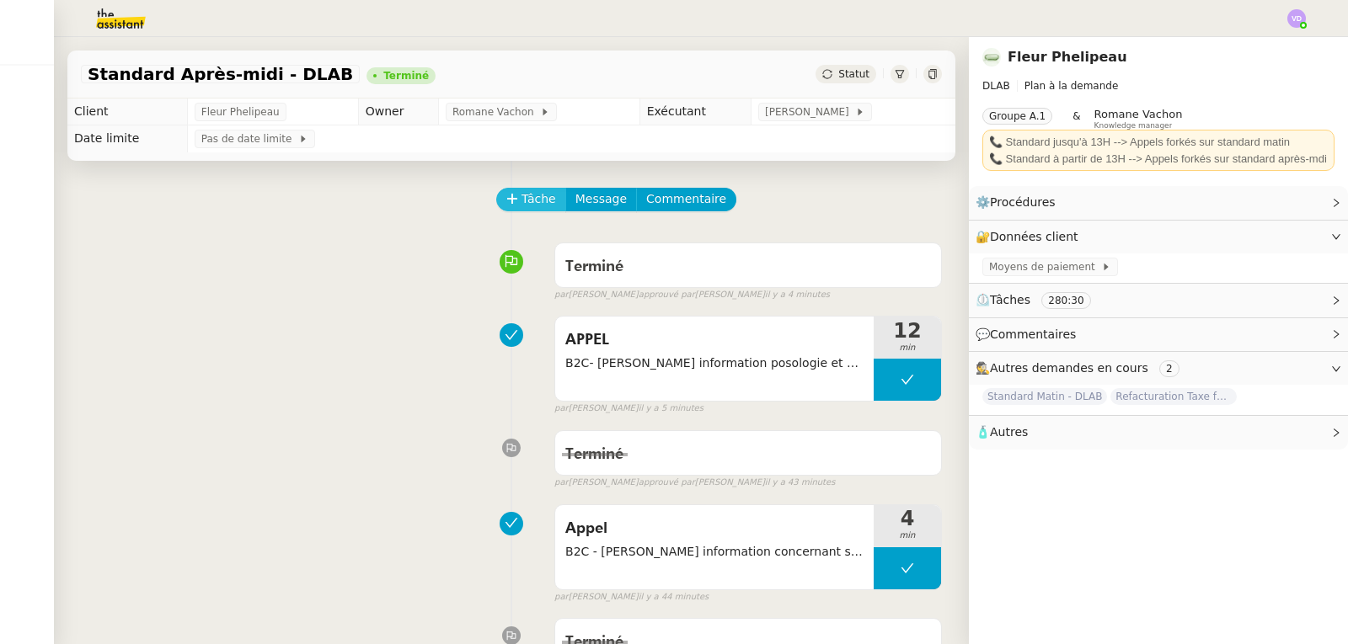
click at [521, 202] on span "Tâche" at bounding box center [538, 199] width 35 height 19
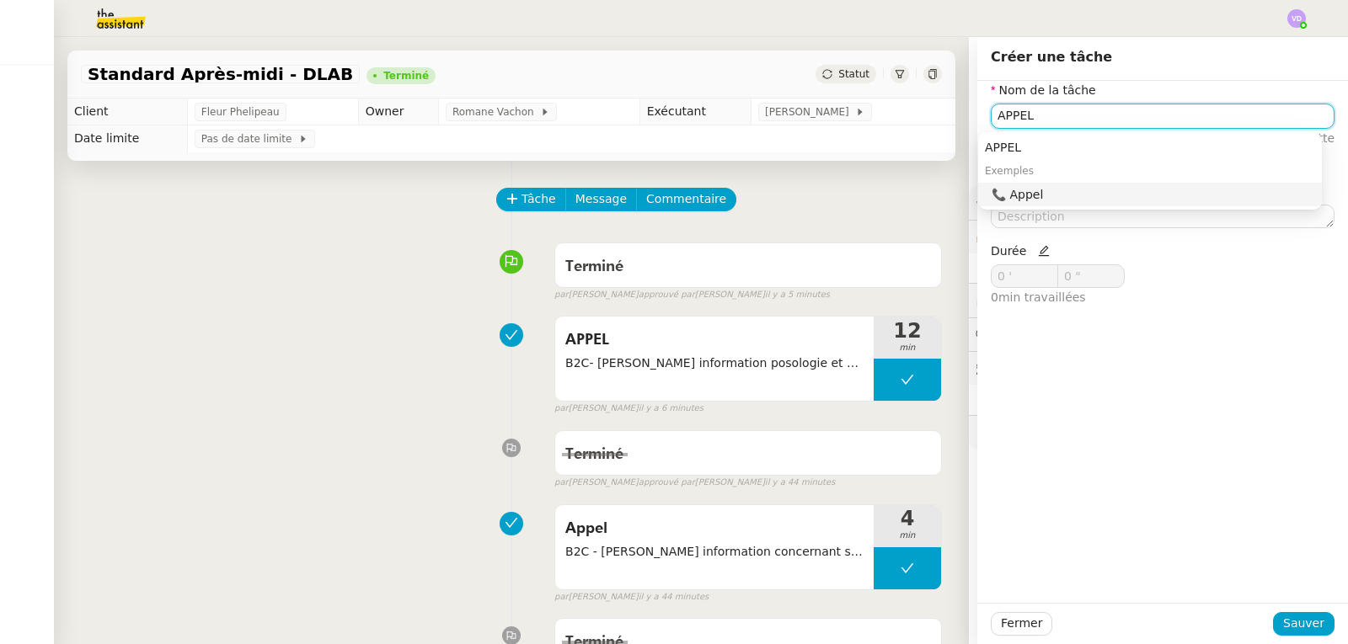
click at [1212, 191] on div "📞 Appel" at bounding box center [1152, 194] width 323 height 15
type input "Appel"
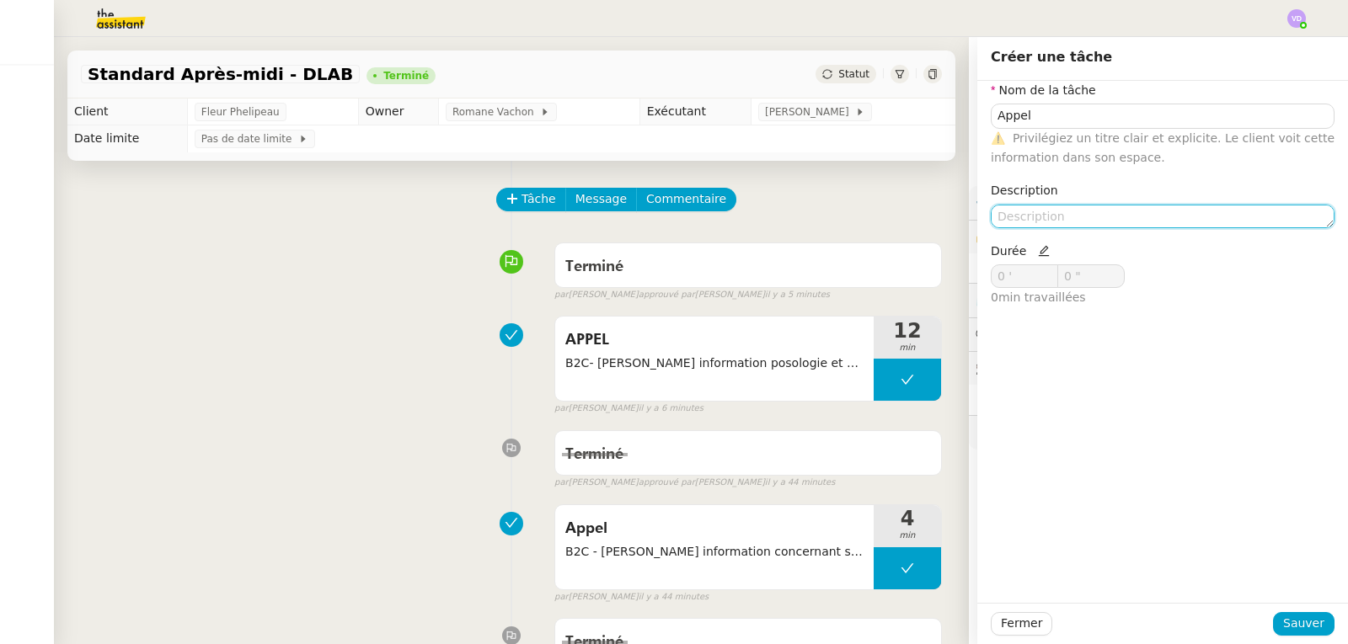
click at [1083, 211] on textarea at bounding box center [1163, 217] width 344 height 24
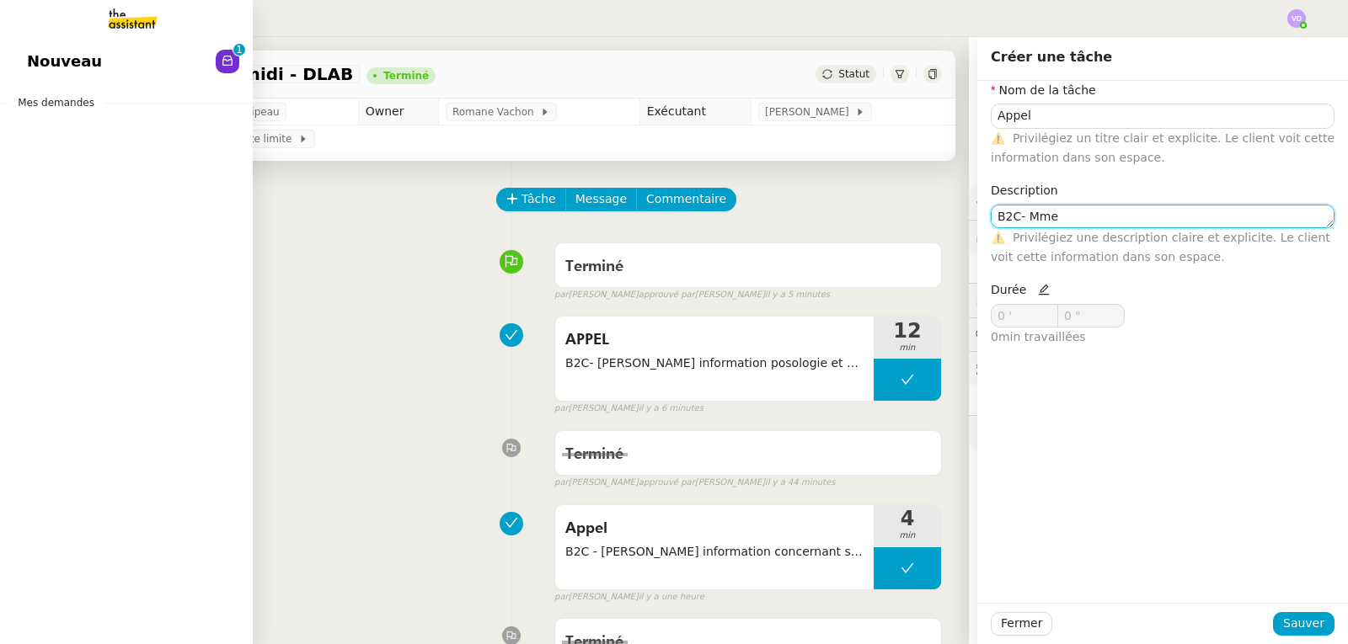
type textarea "B2C- Mme"
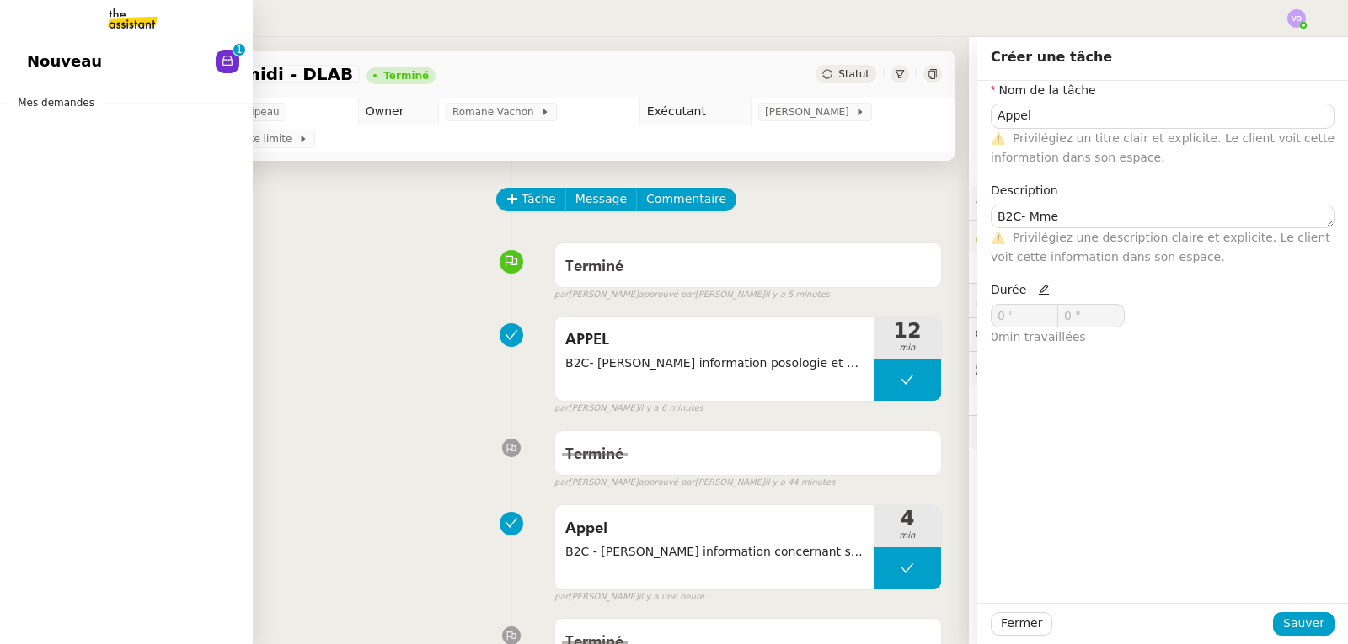
click at [40, 61] on span "Nouveau" at bounding box center [64, 61] width 75 height 25
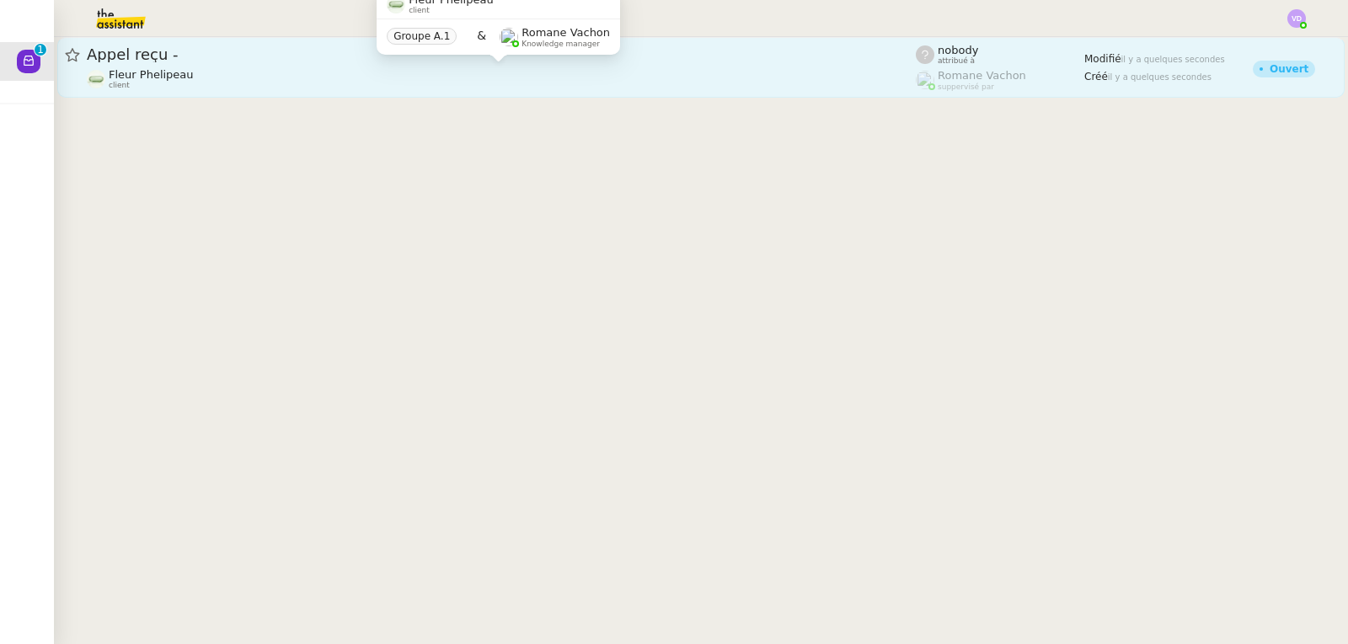
click at [273, 69] on div "Fleur Phelipeau client" at bounding box center [501, 79] width 829 height 22
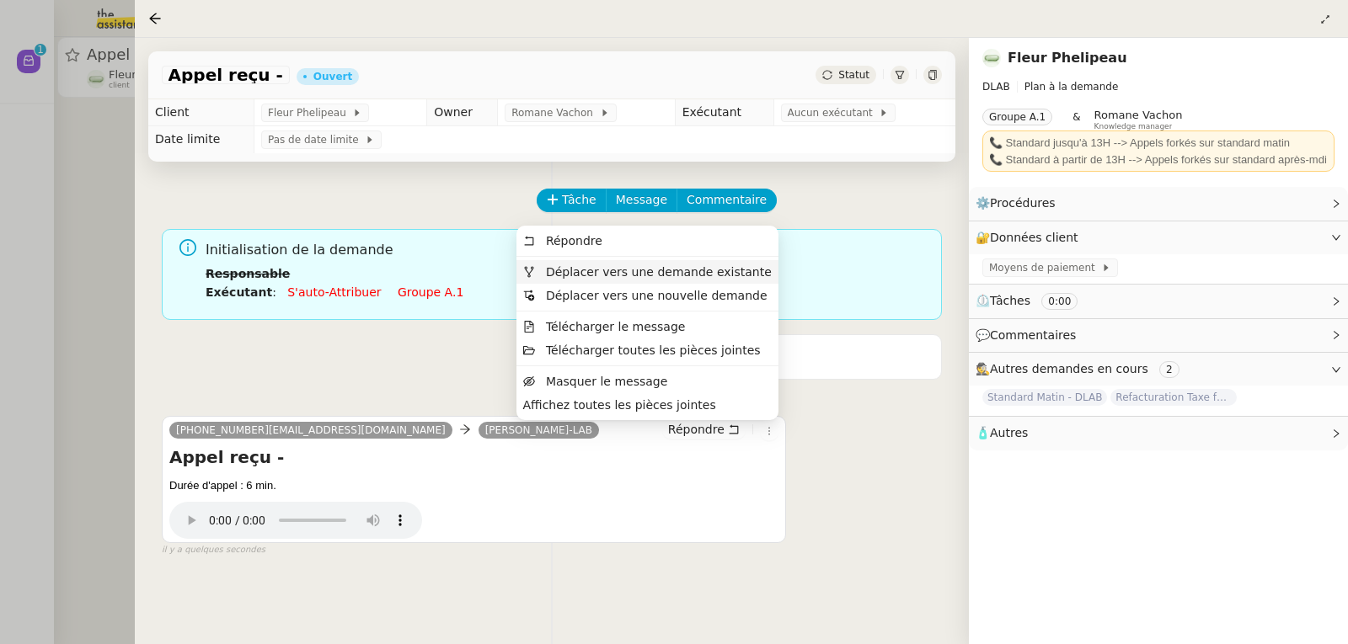
click at [689, 275] on span "Déplacer vers une demande existante" at bounding box center [659, 271] width 226 height 13
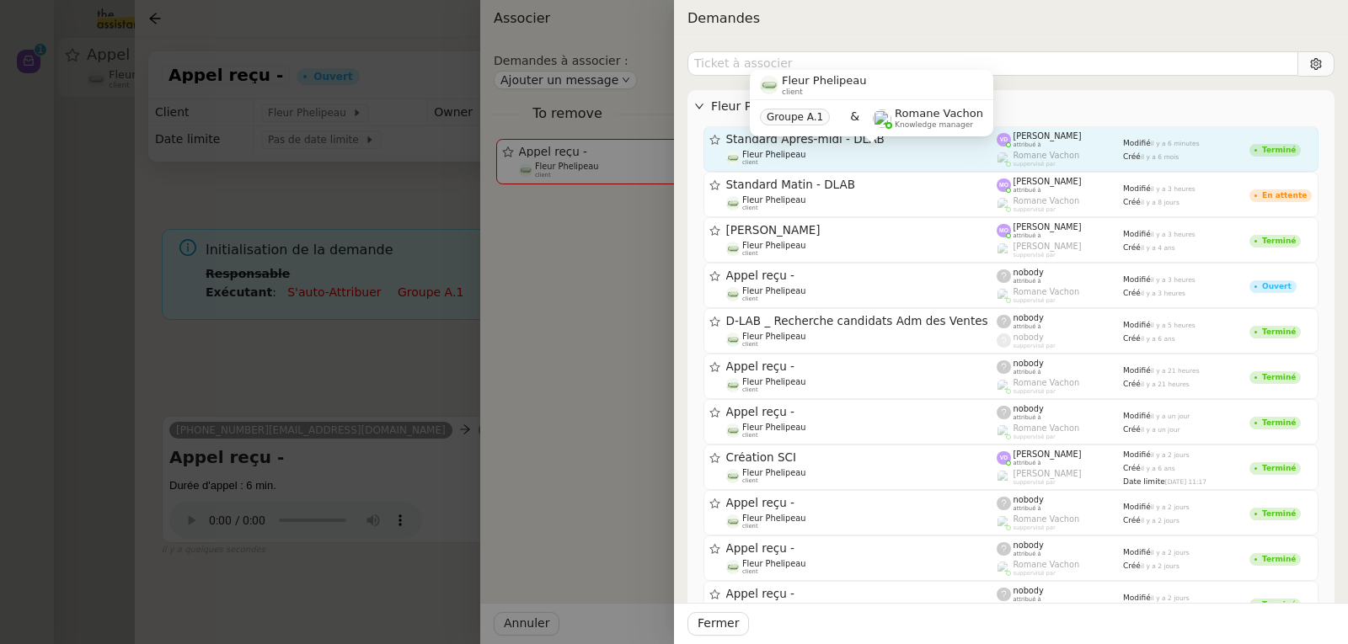
click at [777, 152] on span "Fleur Phelipeau" at bounding box center [773, 154] width 63 height 9
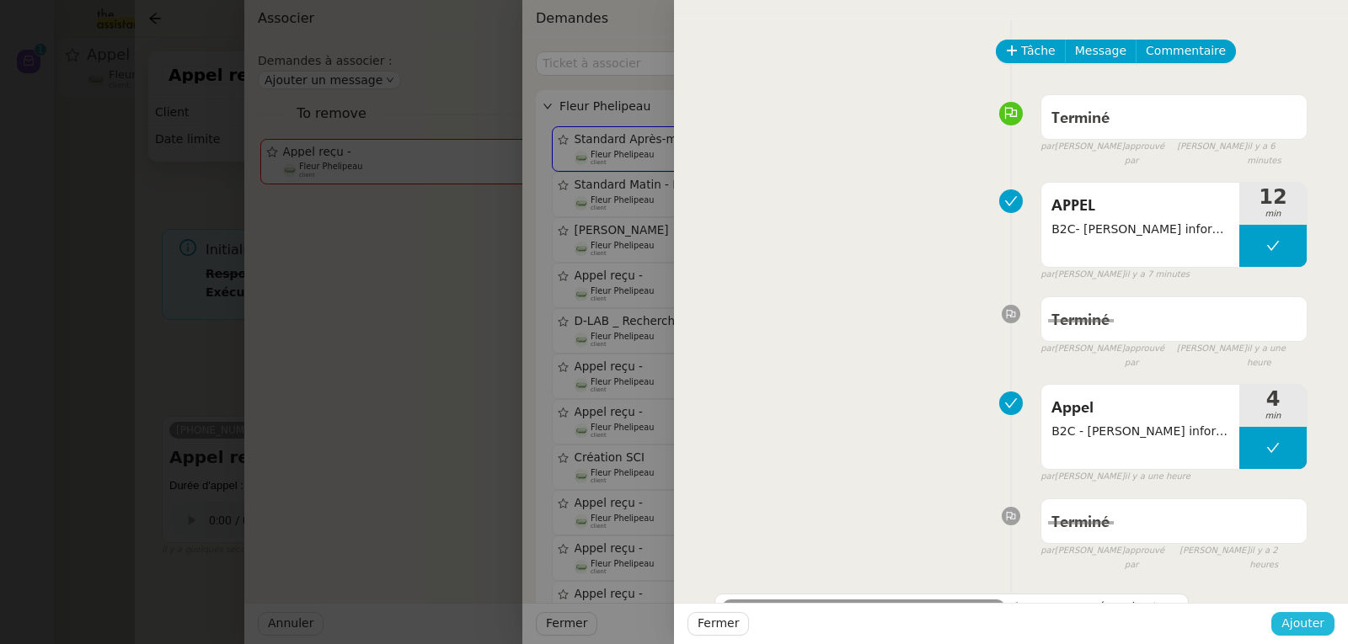
click at [1300, 626] on span "Ajouter" at bounding box center [1302, 623] width 43 height 19
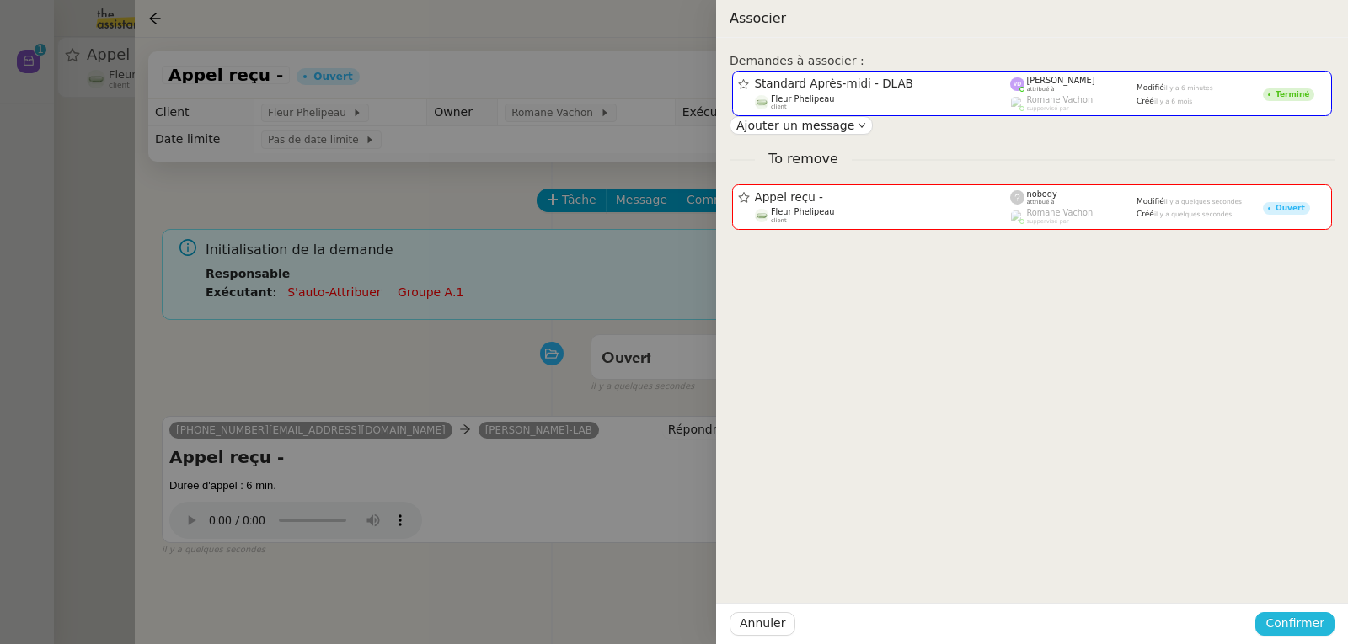
click at [1280, 626] on span "Confirmer" at bounding box center [1294, 623] width 59 height 19
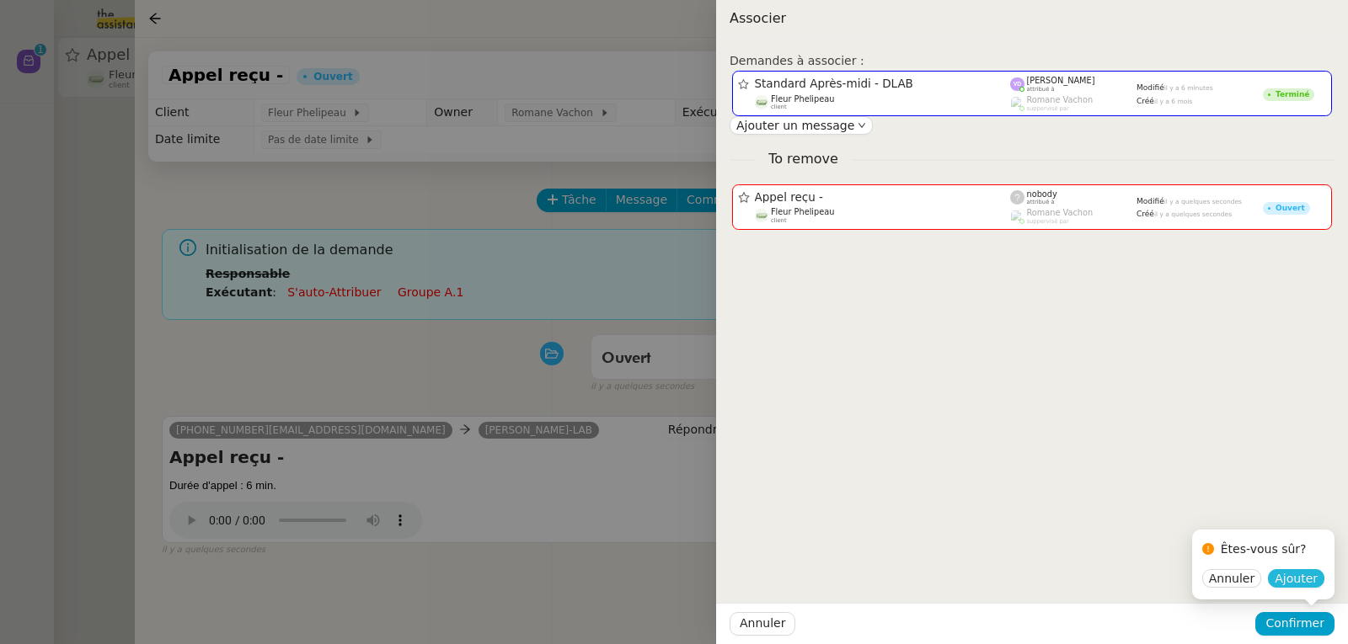
click at [1283, 578] on span "Ajouter" at bounding box center [1295, 578] width 43 height 17
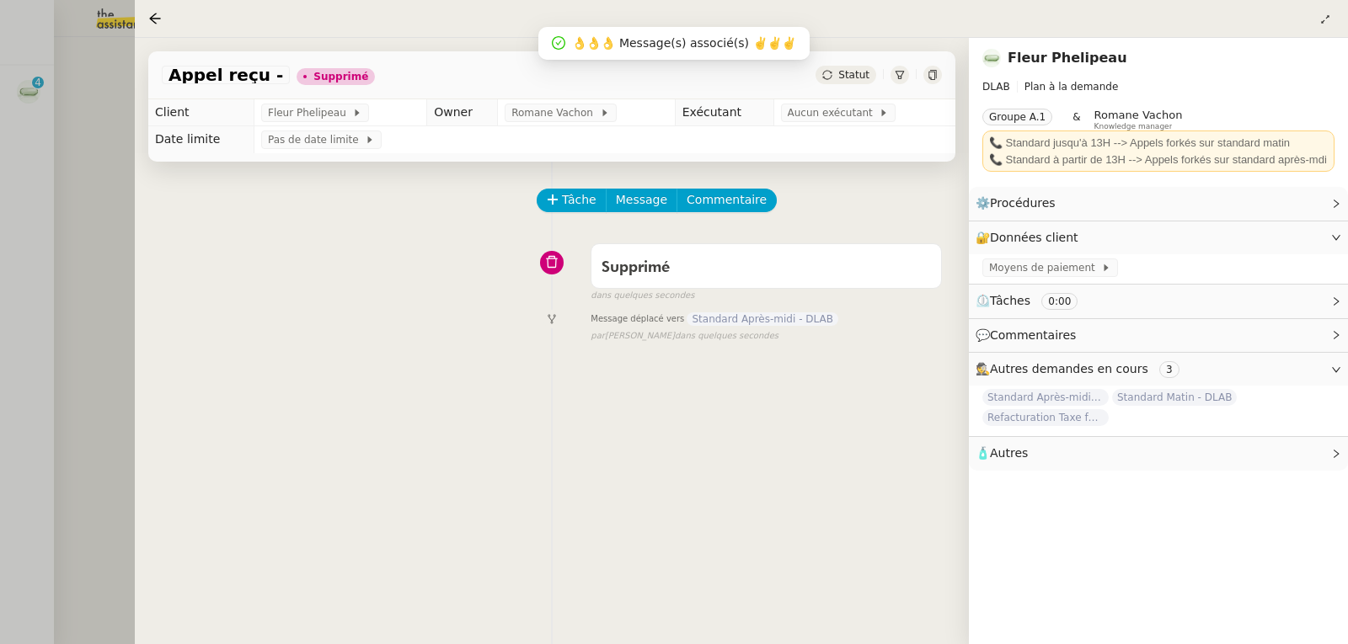
click at [35, 93] on div at bounding box center [674, 322] width 1348 height 644
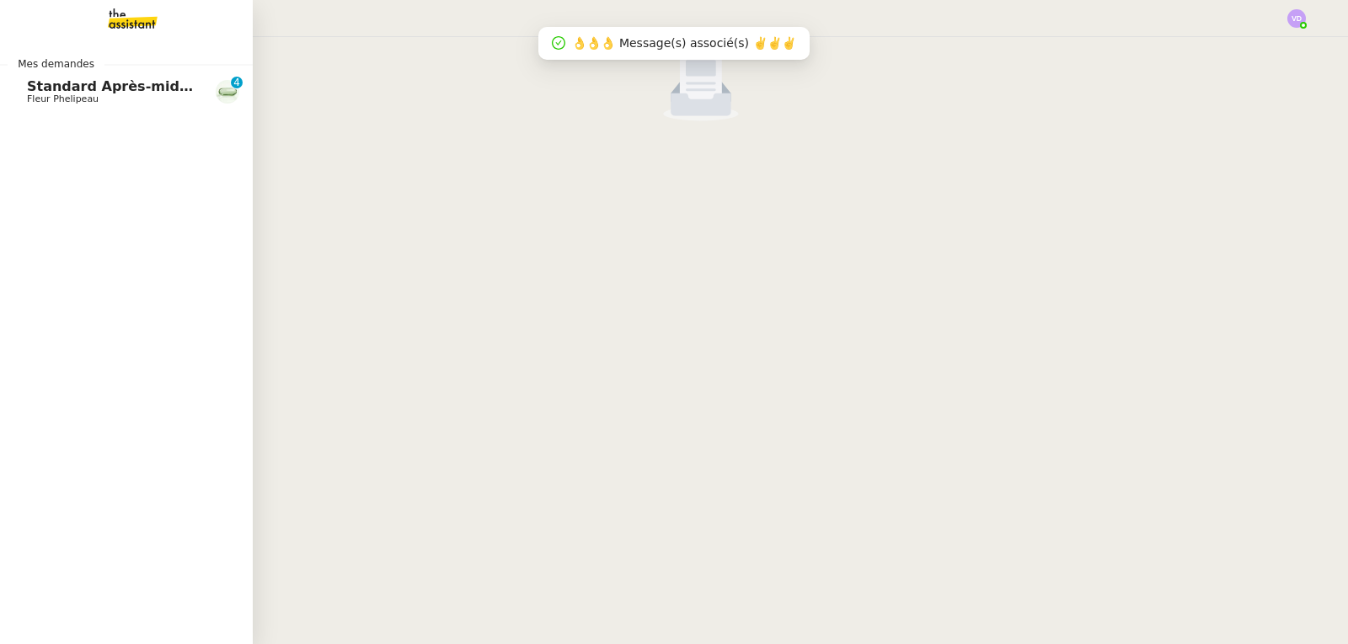
click at [43, 93] on span "Standard Après-midi - DLAB" at bounding box center [133, 86] width 212 height 16
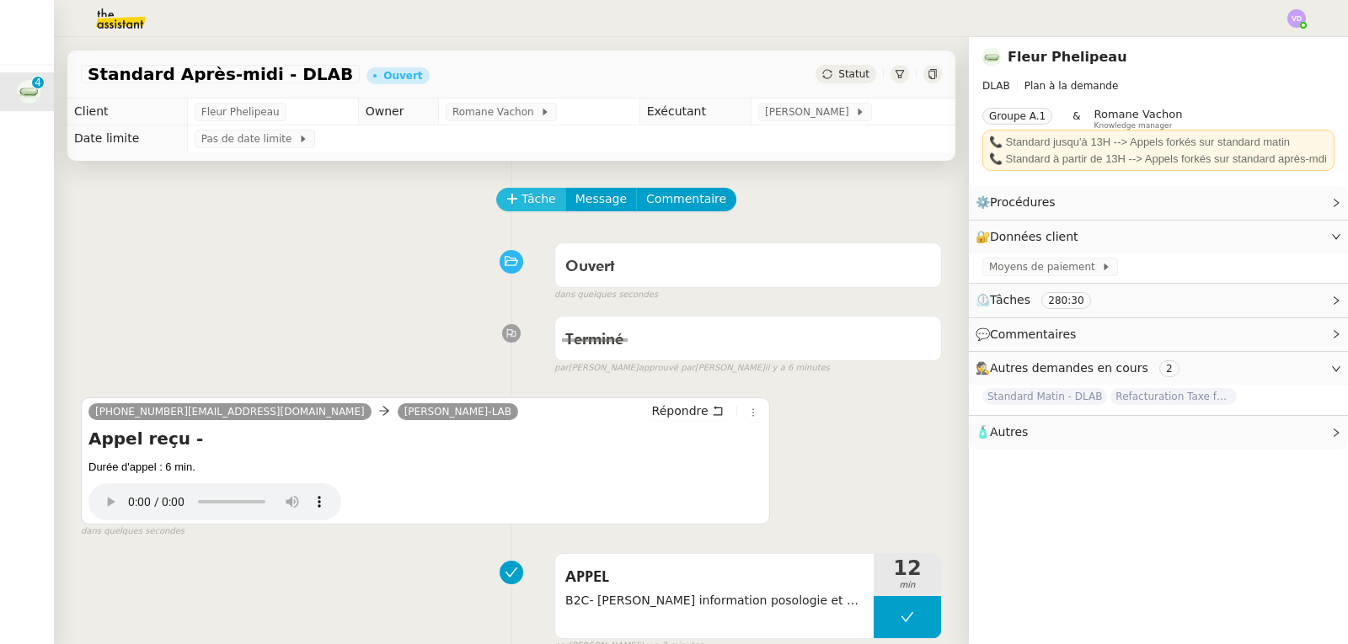
click at [514, 200] on button "Tâche" at bounding box center [531, 200] width 70 height 24
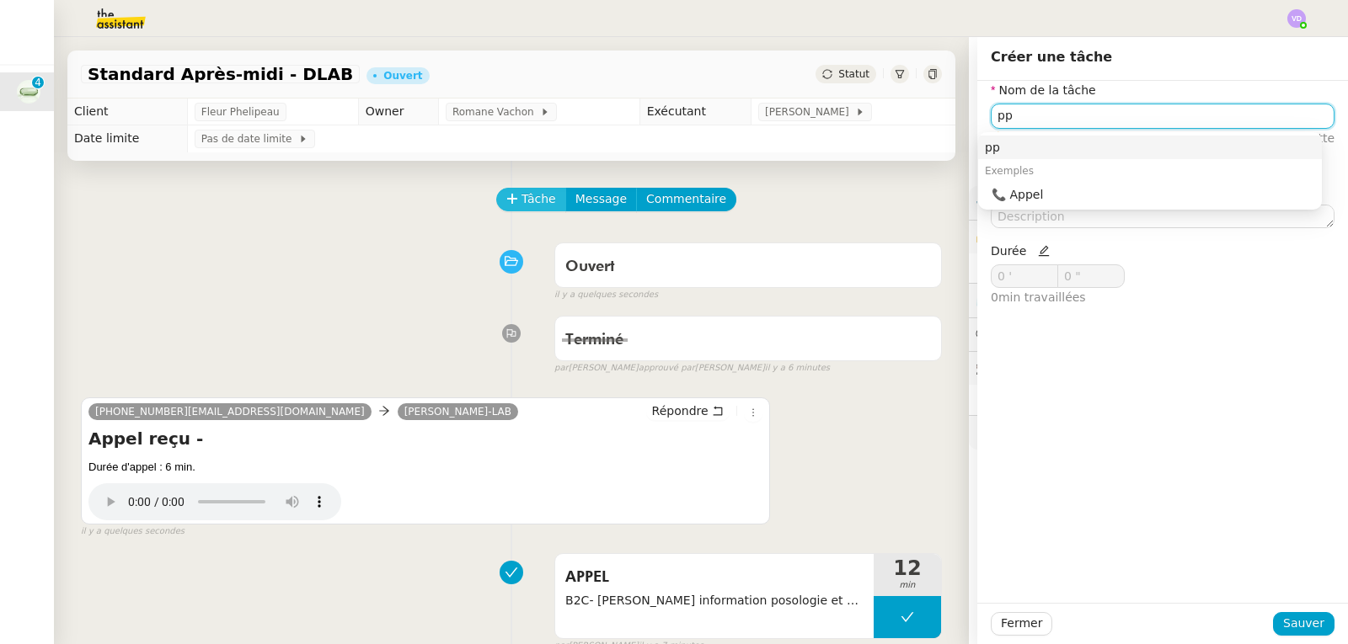
type input "p"
click at [1003, 195] on div "📞 Appel" at bounding box center [1152, 194] width 323 height 15
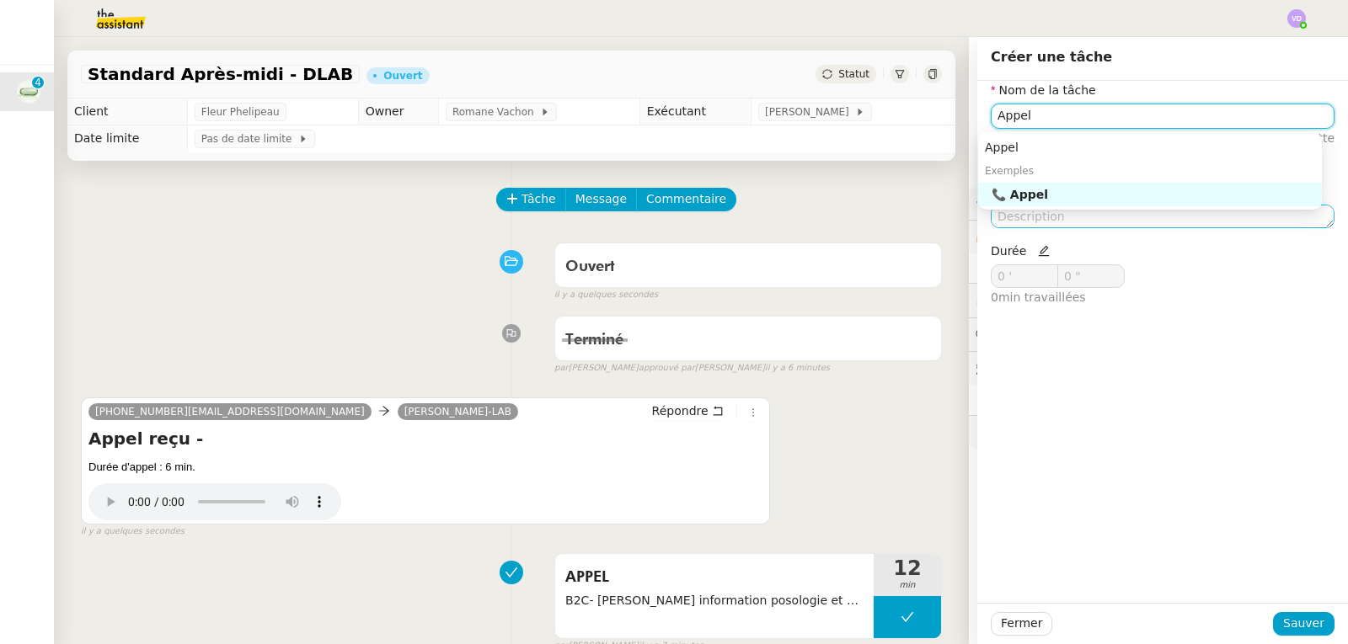
type input "Appel"
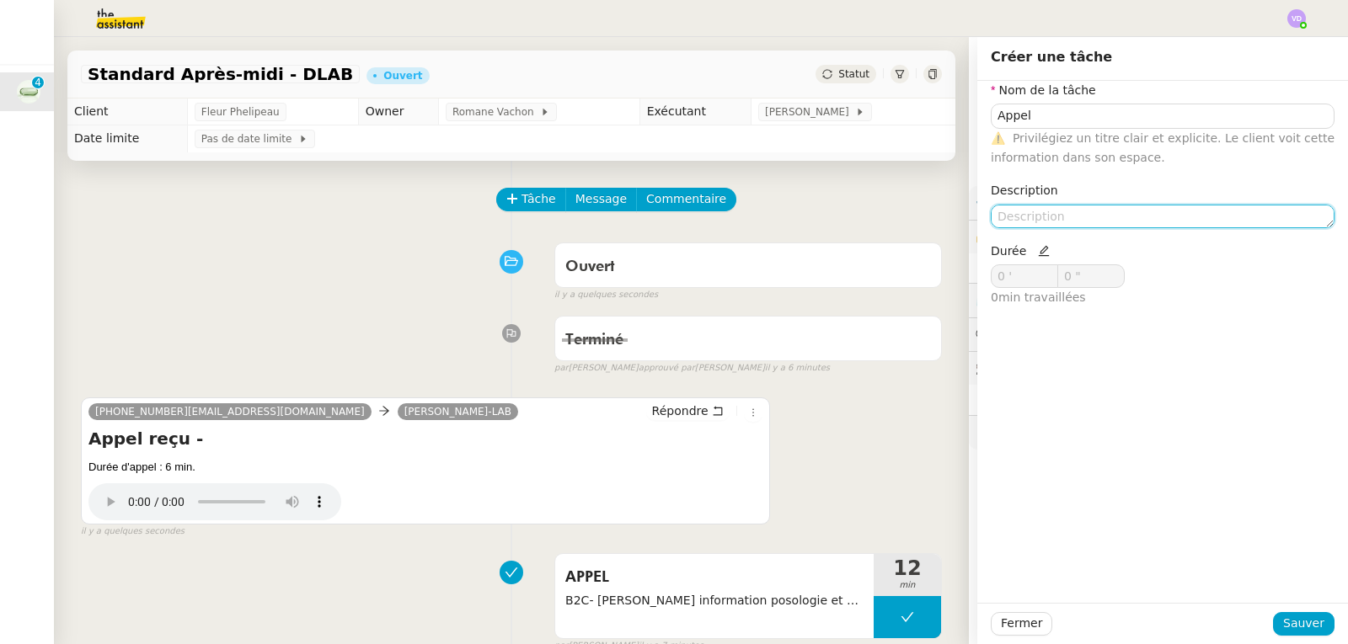
click at [1006, 213] on textarea at bounding box center [1163, 217] width 344 height 24
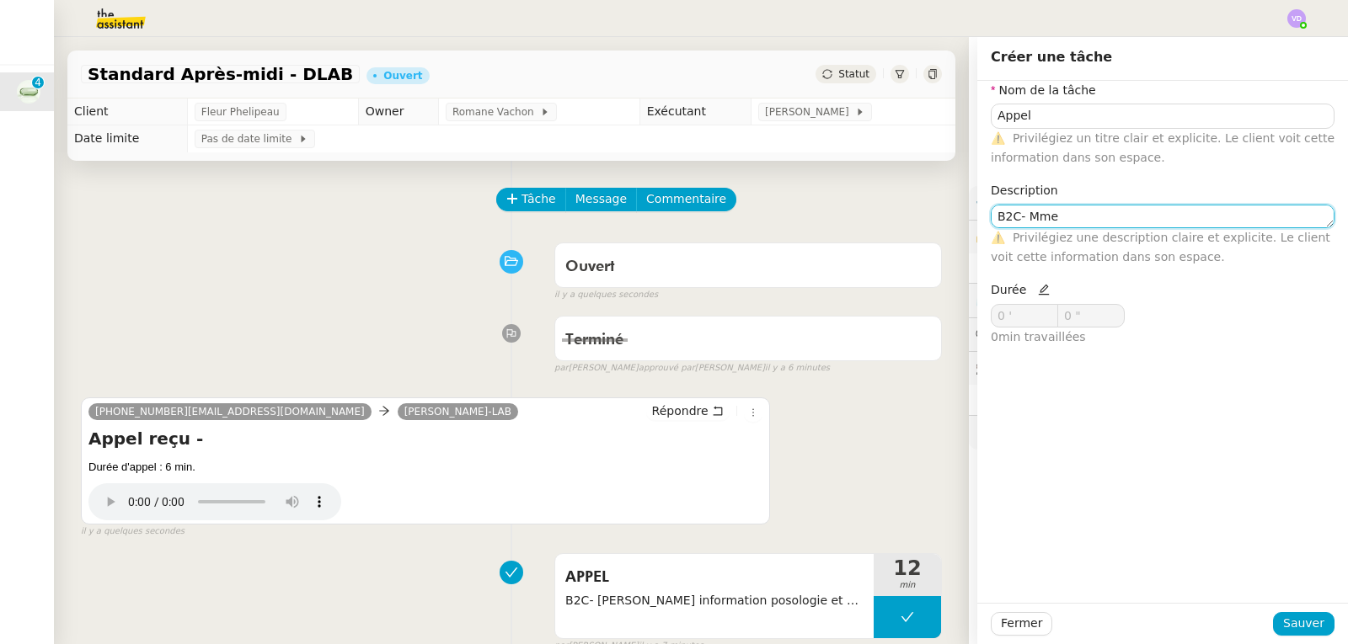
paste textarea "[PERSON_NAME]"
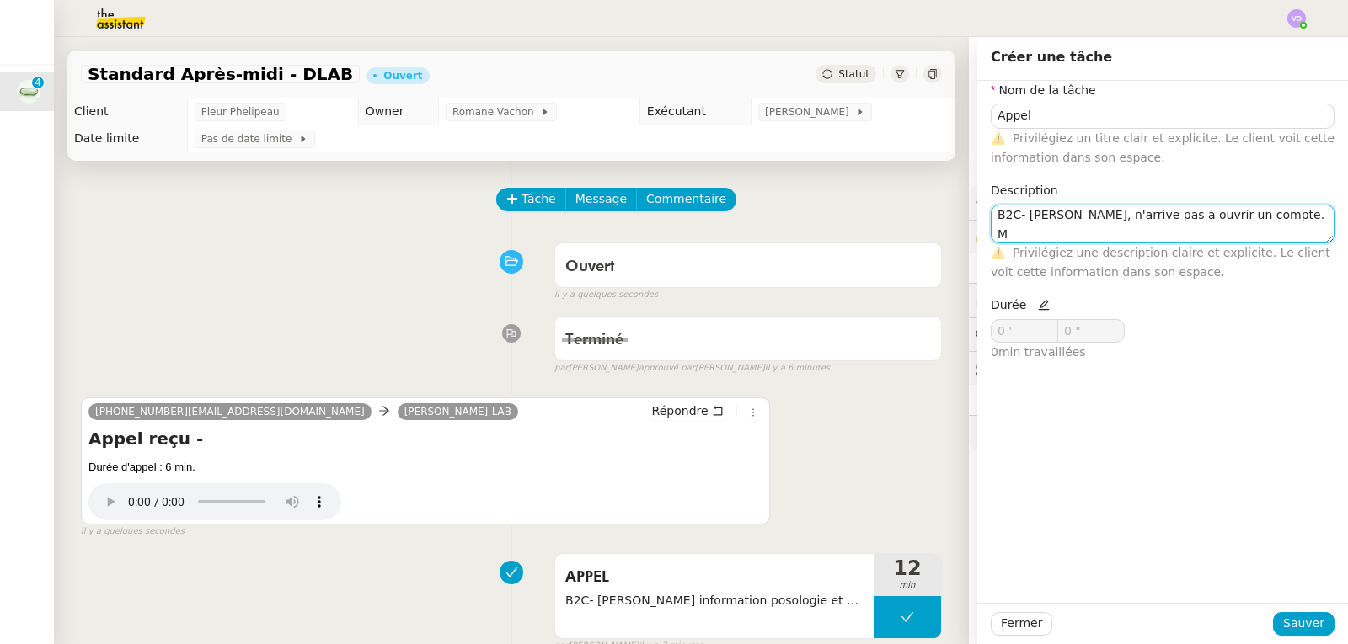
scroll to position [22, 0]
type textarea "B2C- [PERSON_NAME], n'arrive pas a ouvrir un compte. Mail invitation envoyé"
click at [1038, 306] on icon at bounding box center [1044, 305] width 12 height 12
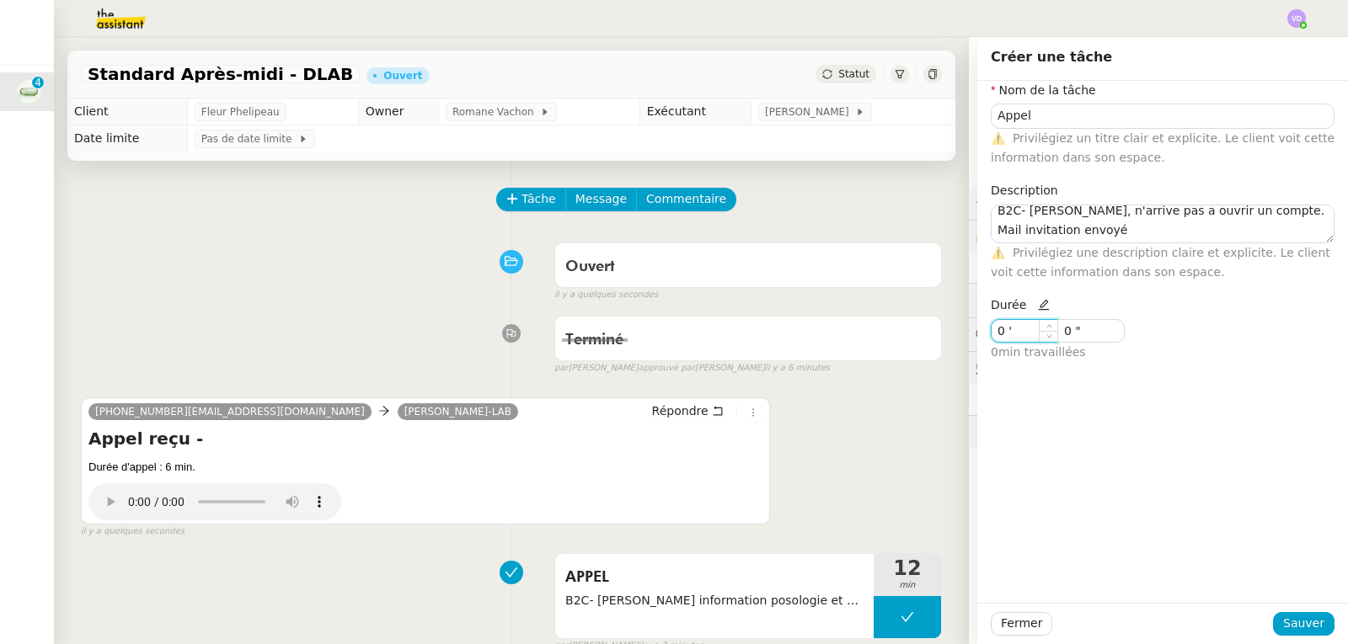
drag, startPoint x: 1011, startPoint y: 331, endPoint x: 986, endPoint y: 334, distance: 24.7
click at [991, 333] on input "0 '" at bounding box center [1024, 331] width 66 height 22
type input "6 '"
click at [1285, 624] on span "Sauver" at bounding box center [1303, 623] width 41 height 19
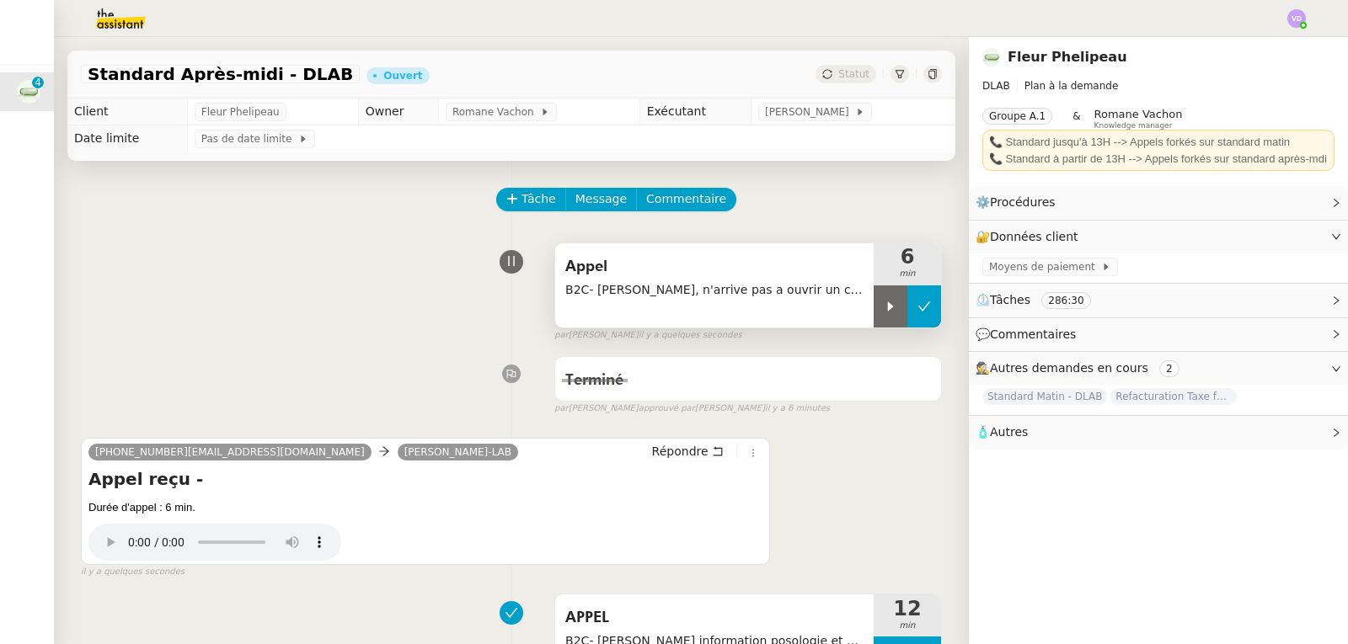
click at [917, 312] on icon at bounding box center [923, 306] width 13 height 13
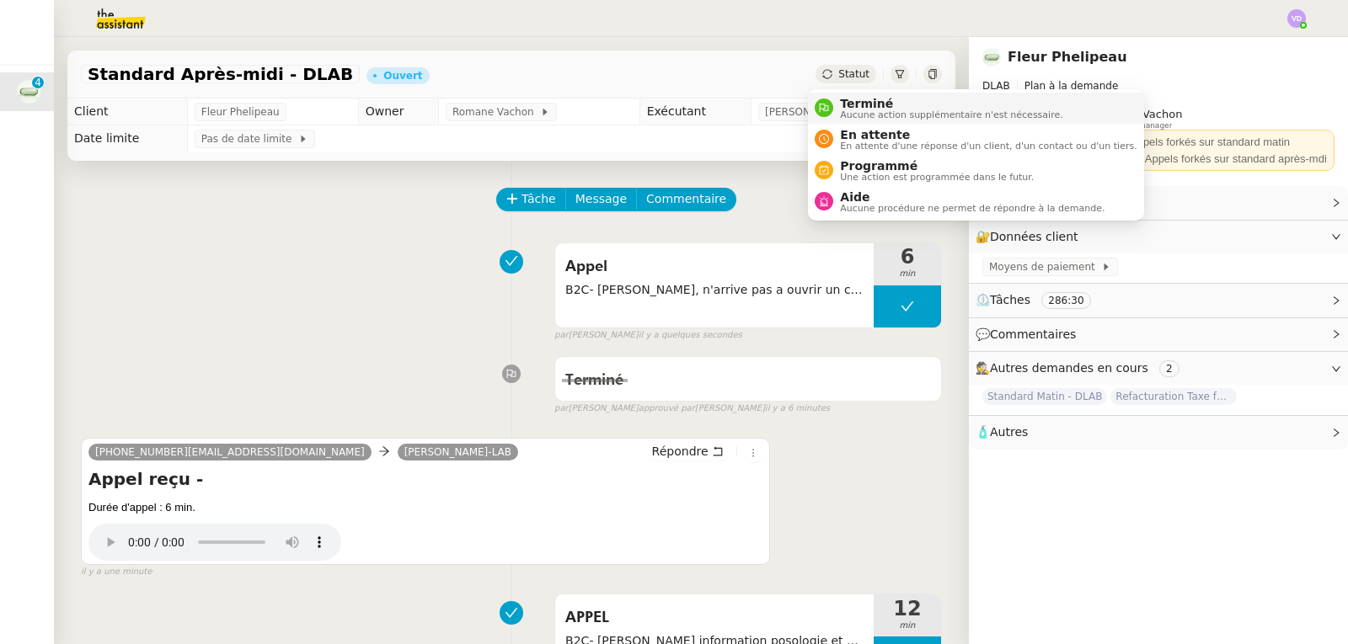
click at [847, 99] on span "Terminé" at bounding box center [951, 103] width 222 height 13
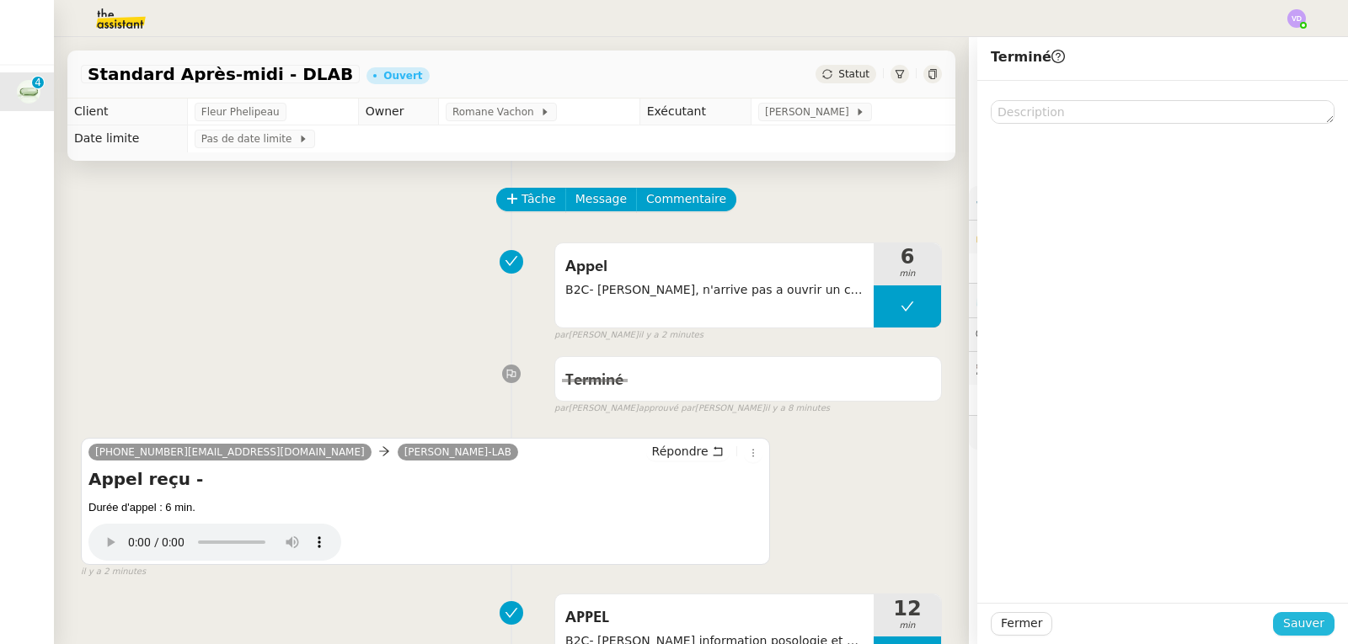
click at [1294, 630] on span "Sauver" at bounding box center [1303, 623] width 41 height 19
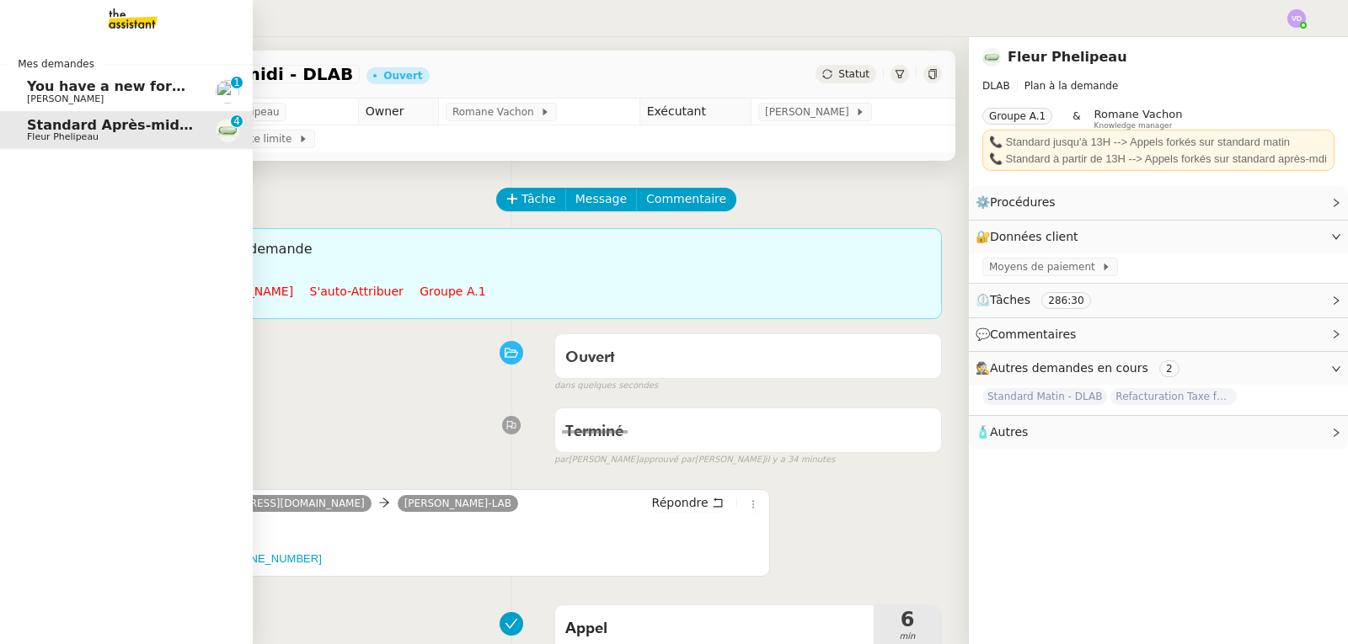
click at [97, 98] on span "[PERSON_NAME]" at bounding box center [65, 98] width 77 height 11
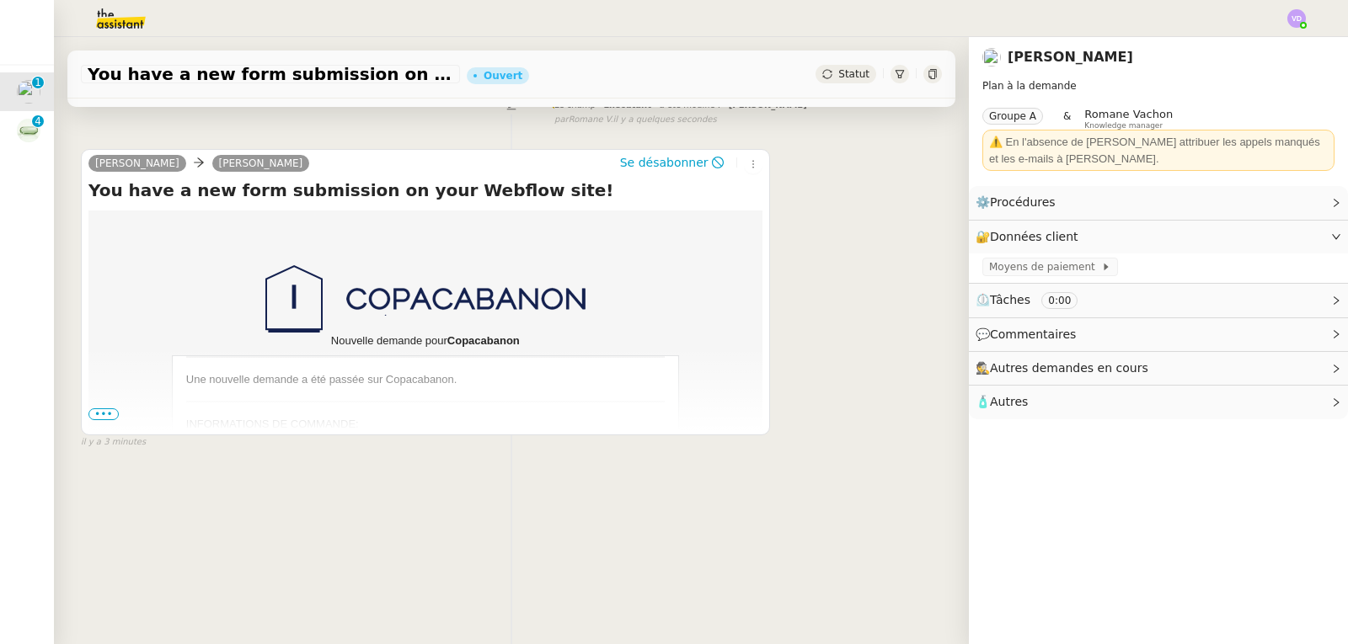
scroll to position [225, 0]
click at [110, 407] on span "•••" at bounding box center [103, 413] width 30 height 12
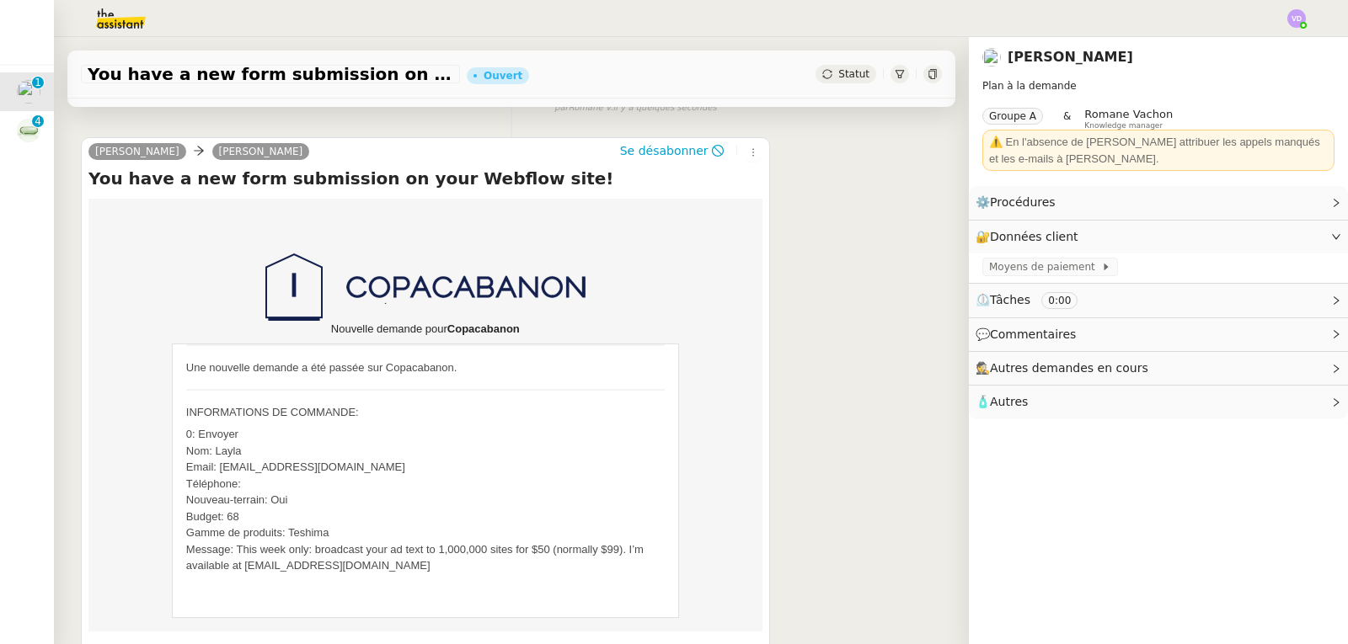
scroll to position [309, 0]
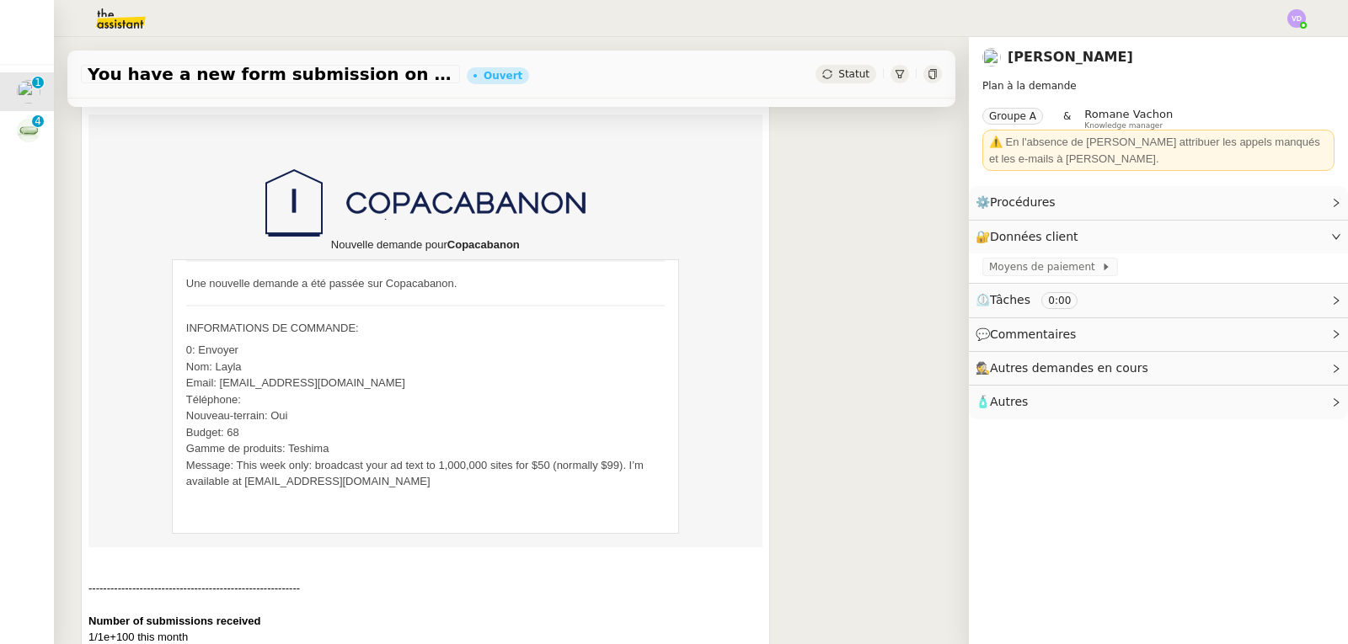
click at [838, 79] on span "Statut" at bounding box center [853, 74] width 31 height 12
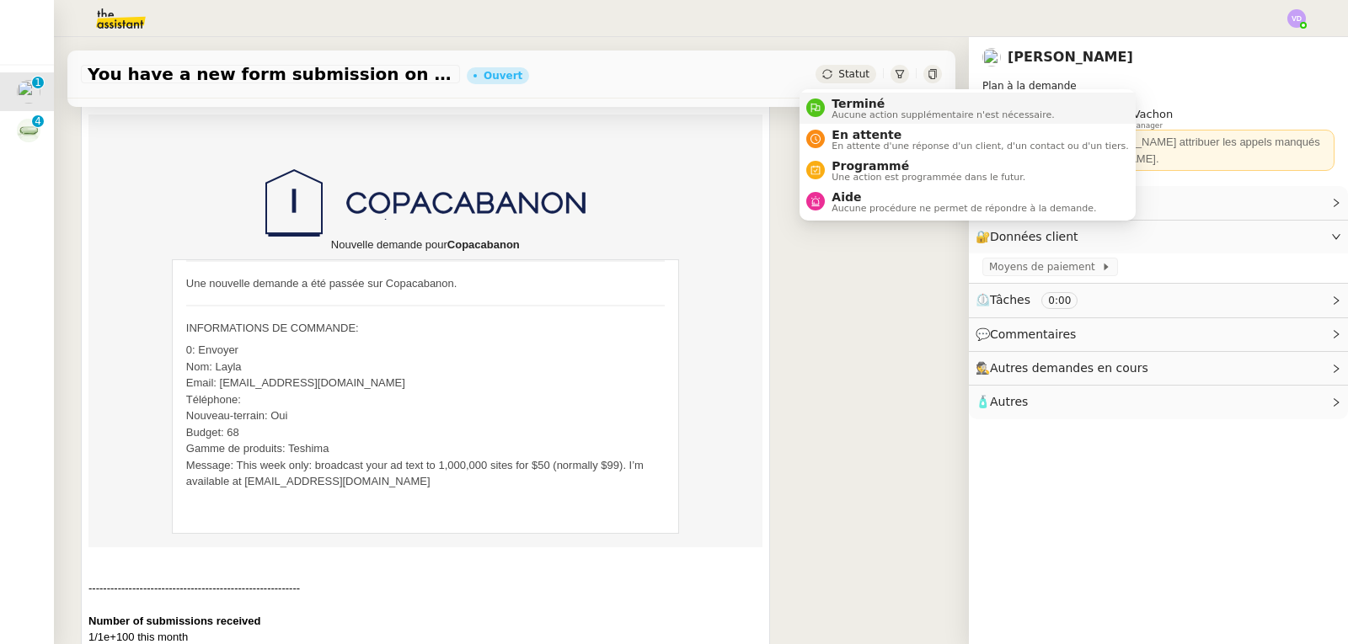
click at [847, 111] on span "Aucune action supplémentaire n'est nécessaire." at bounding box center [942, 114] width 222 height 9
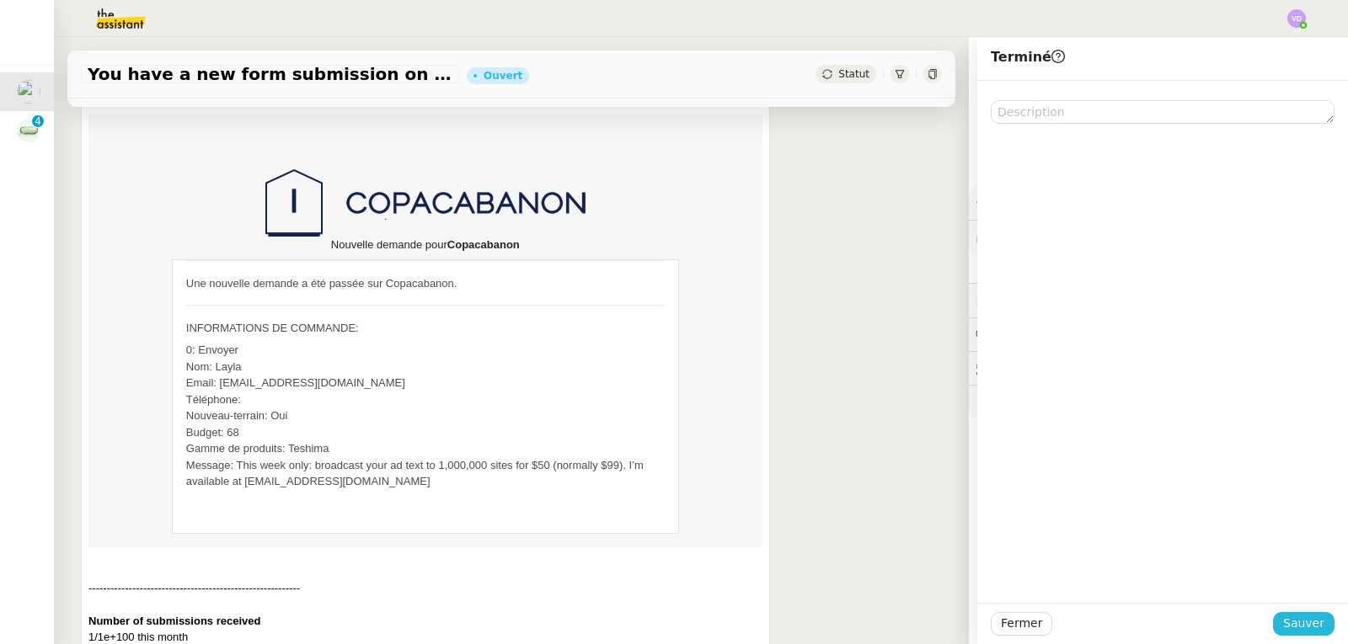
click at [1295, 627] on span "Sauver" at bounding box center [1303, 623] width 41 height 19
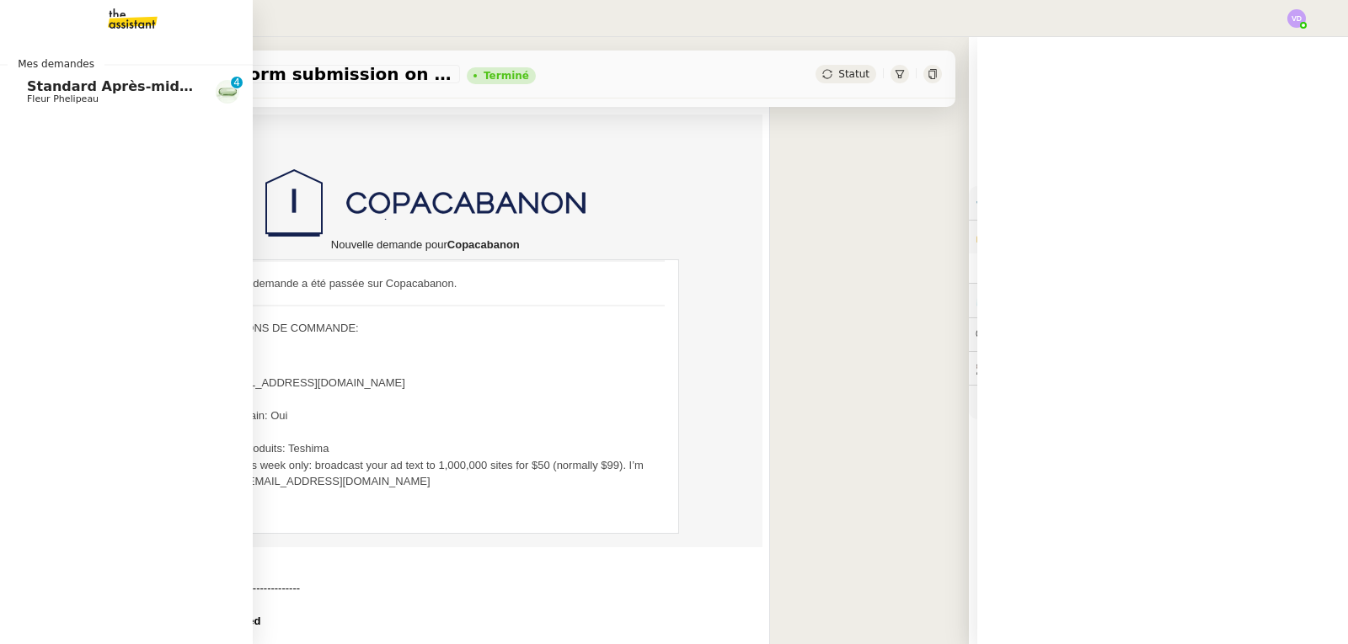
click at [152, 70] on nz-divider "Mes demandes" at bounding box center [126, 64] width 253 height 17
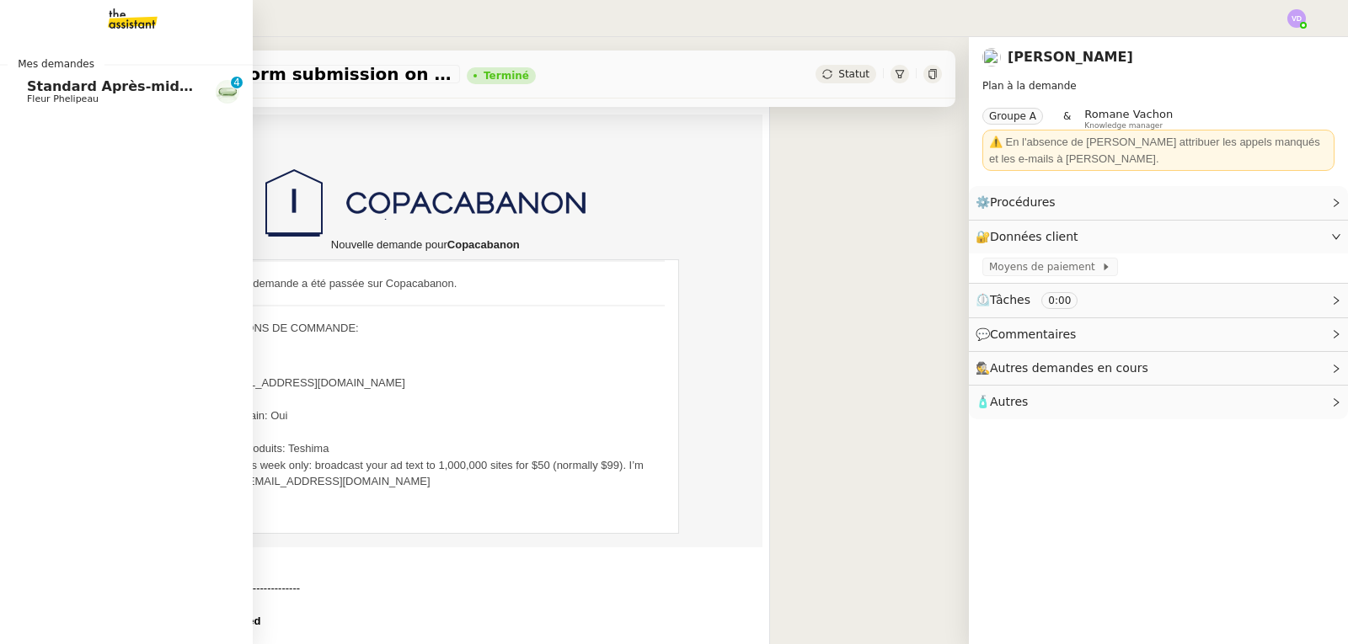
click at [57, 103] on span "Fleur Phelipeau" at bounding box center [63, 98] width 72 height 11
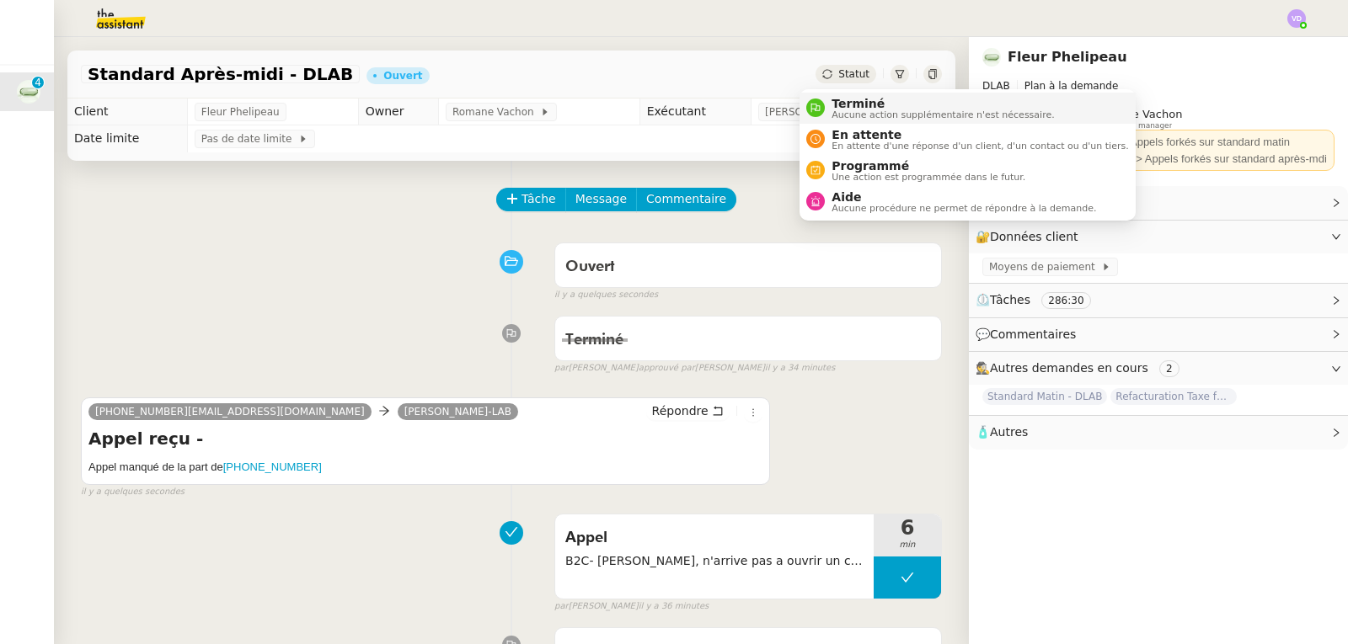
click at [838, 103] on span "Terminé" at bounding box center [942, 103] width 222 height 13
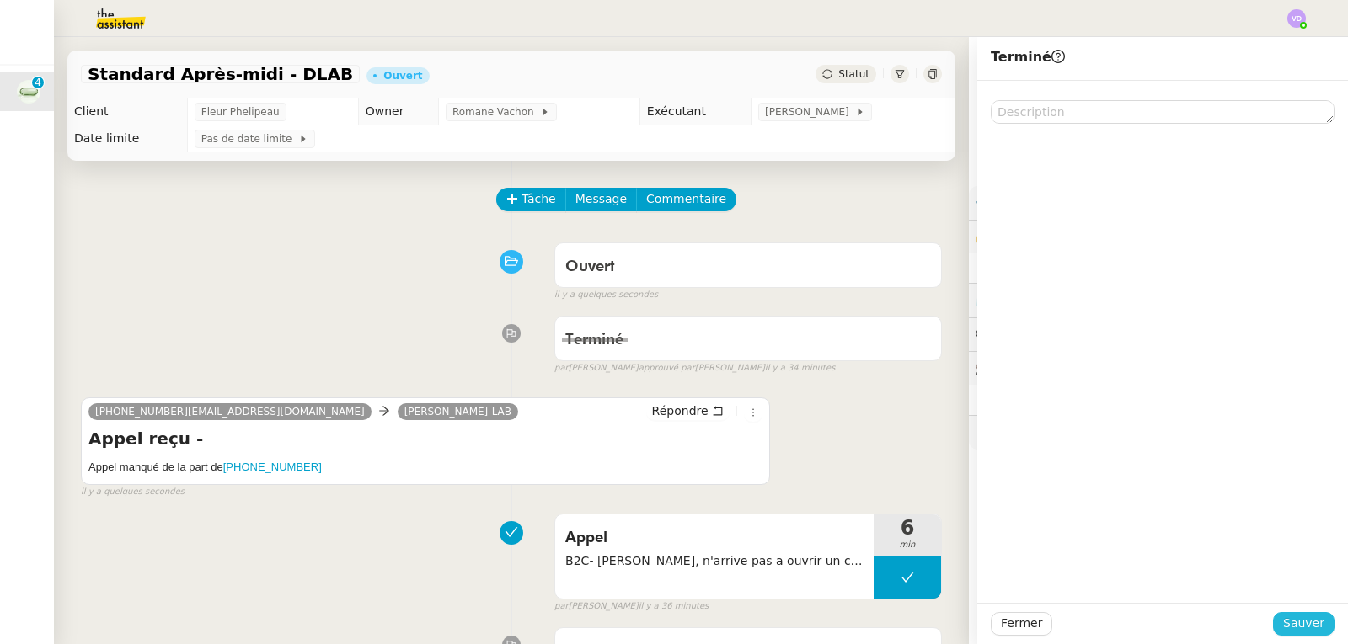
drag, startPoint x: 1313, startPoint y: 620, endPoint x: 1133, endPoint y: 644, distance: 181.8
click at [1314, 617] on button "Sauver" at bounding box center [1303, 624] width 61 height 24
